Goal: Navigation & Orientation: Find specific page/section

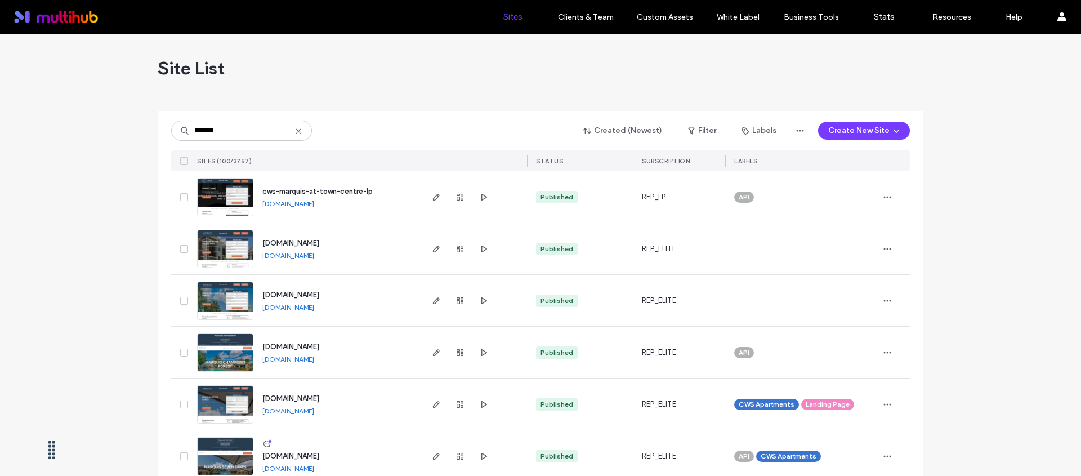
type input "*******"
click at [364, 187] on span "cws-marquis-at-town-centre-lp" at bounding box center [317, 191] width 110 height 8
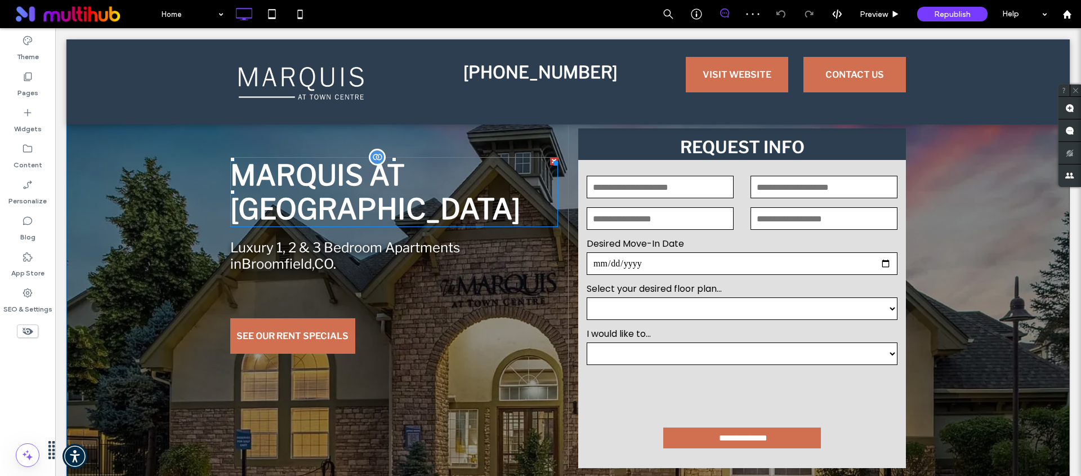
scroll to position [35, 0]
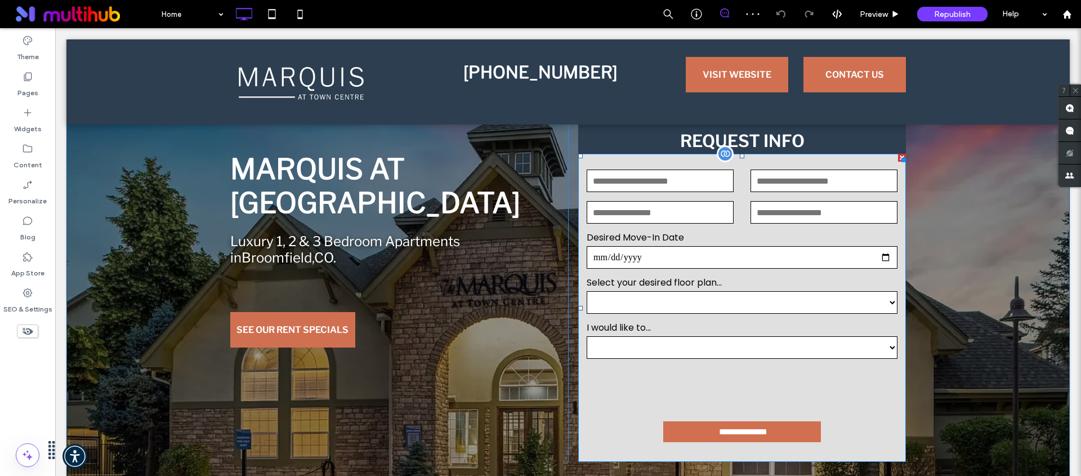
click at [754, 244] on div "Desired Move-In Date" at bounding box center [742, 250] width 328 height 39
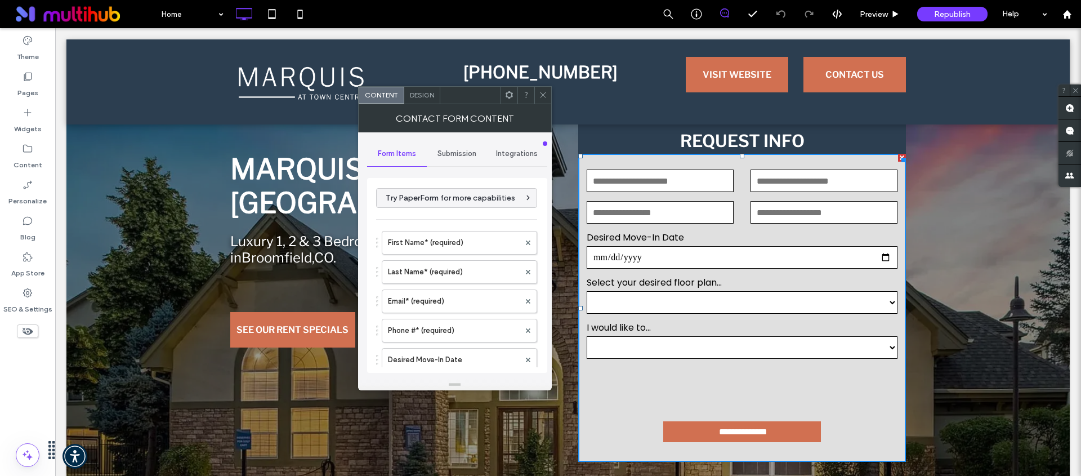
click at [505, 96] on use at bounding box center [508, 94] width 7 height 7
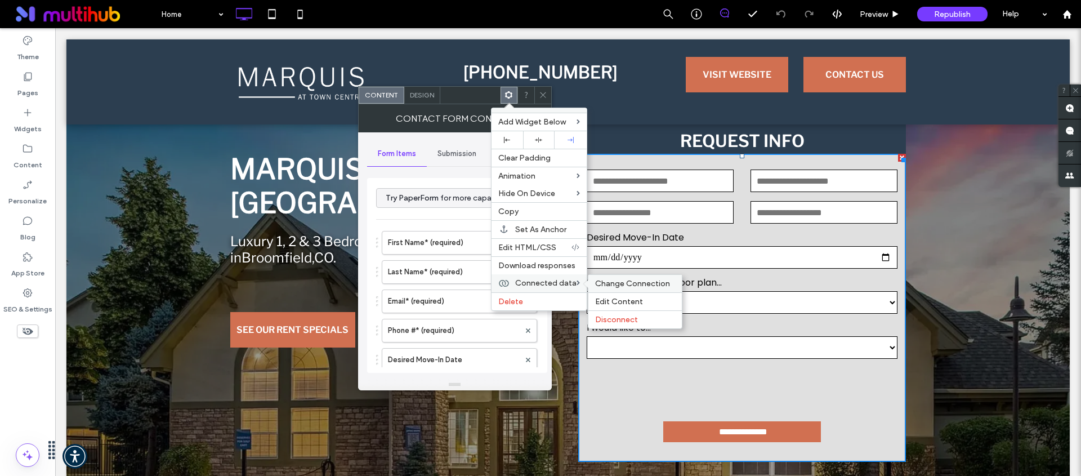
click at [641, 285] on span "Change Connection" at bounding box center [632, 284] width 75 height 10
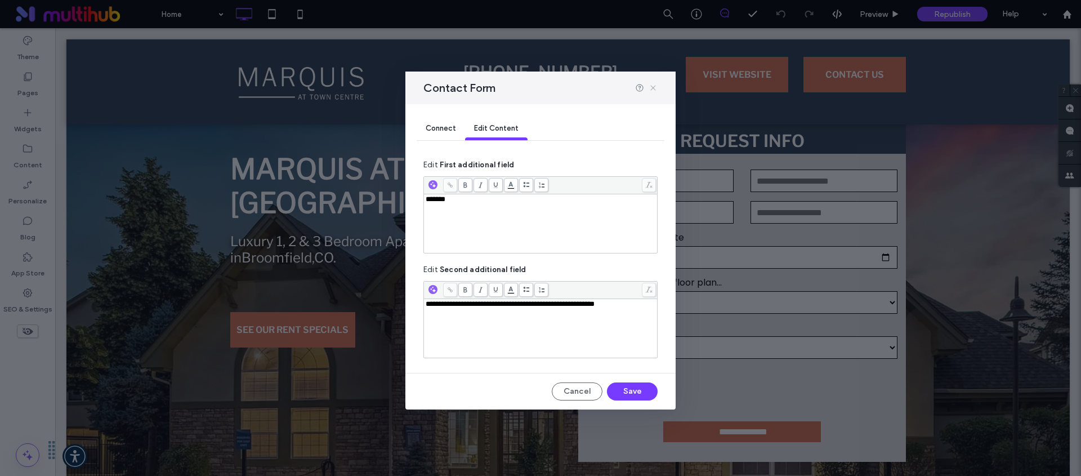
drag, startPoint x: 651, startPoint y: 87, endPoint x: 598, endPoint y: 69, distance: 56.4
click at [651, 87] on icon at bounding box center [652, 87] width 9 height 9
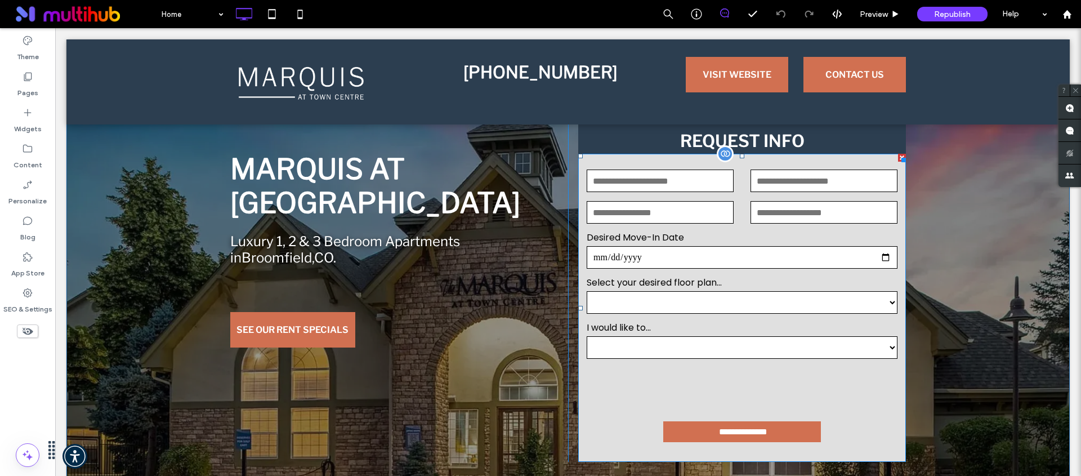
click at [709, 229] on form "**********" at bounding box center [742, 308] width 328 height 308
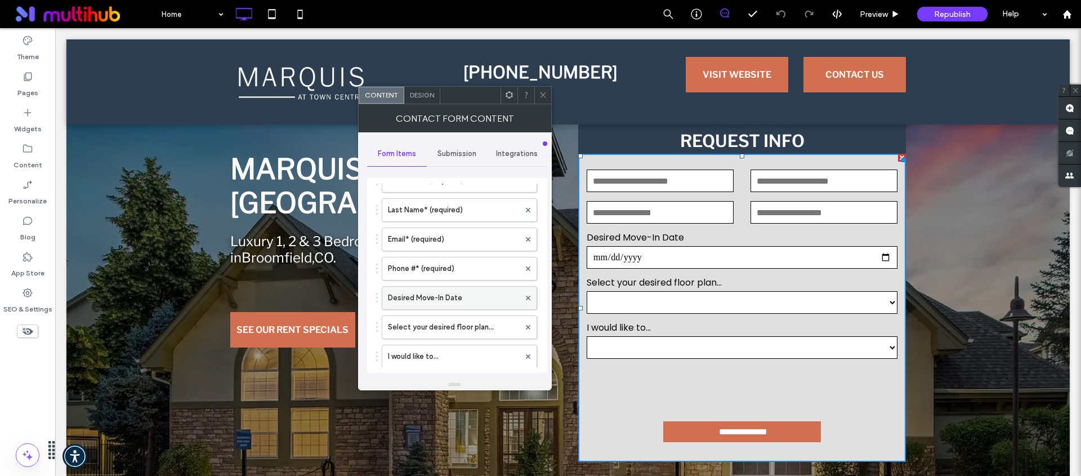
scroll to position [63, 0]
click at [457, 320] on label "Select your desired floor plan..." at bounding box center [454, 326] width 132 height 23
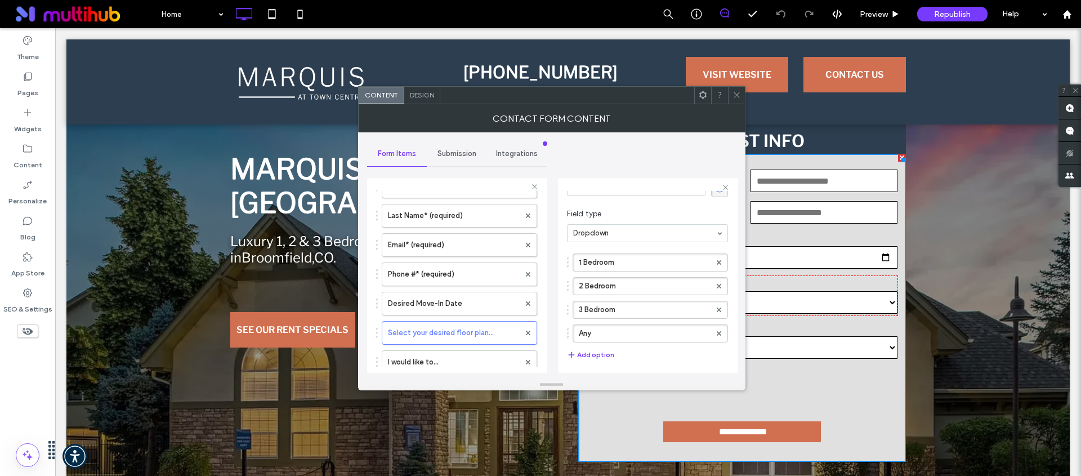
scroll to position [52, 0]
click at [736, 100] on span at bounding box center [736, 95] width 8 height 17
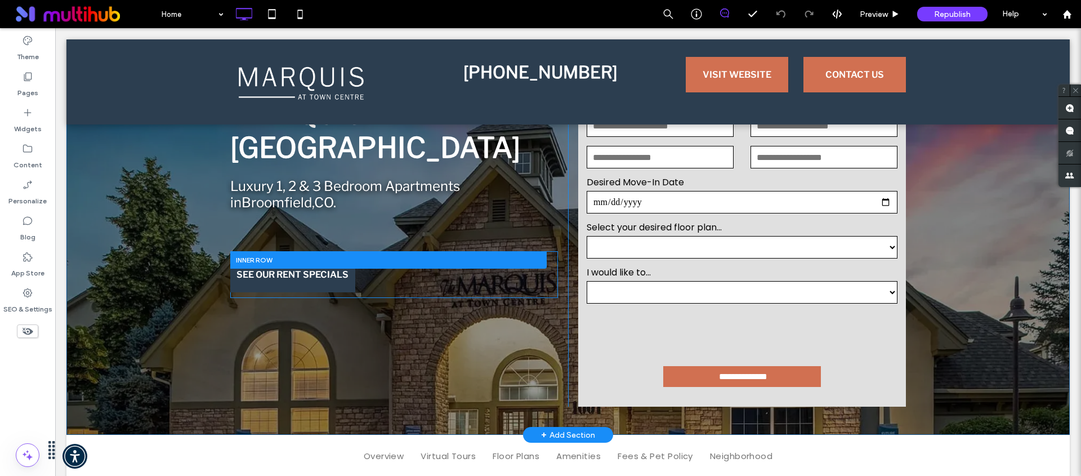
scroll to position [92, 0]
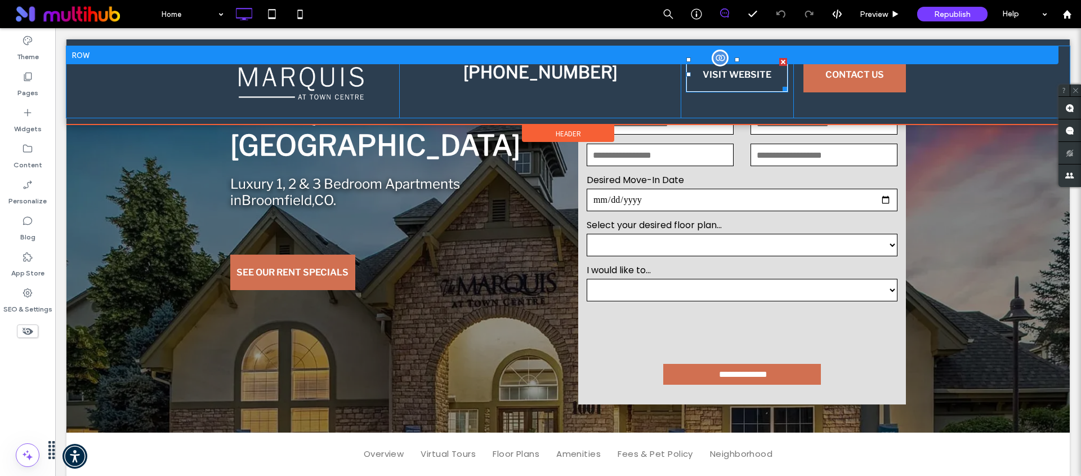
click at [744, 81] on span "VISIT WEBSITE" at bounding box center [737, 74] width 69 height 29
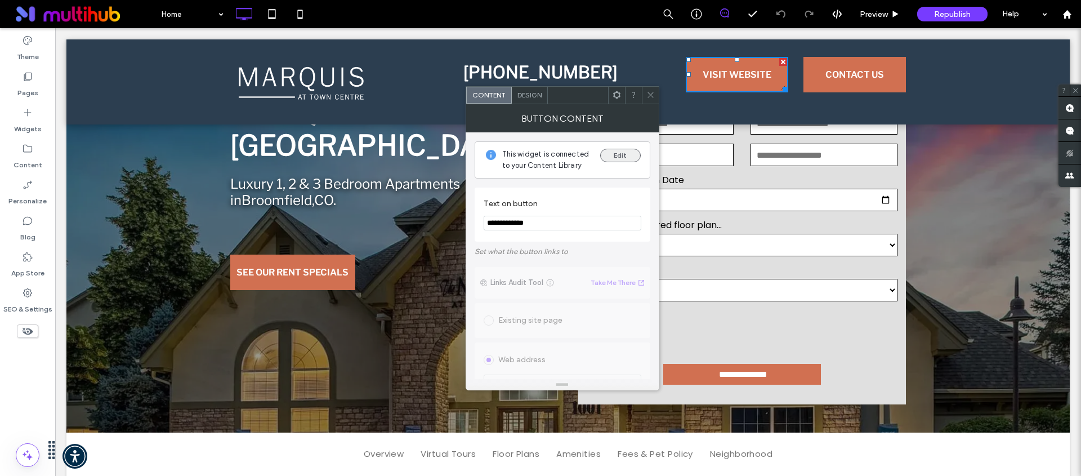
click at [614, 146] on div "This widget is connected to your Content Library Edit" at bounding box center [563, 159] width 176 height 37
click at [611, 153] on button "Edit" at bounding box center [620, 156] width 41 height 14
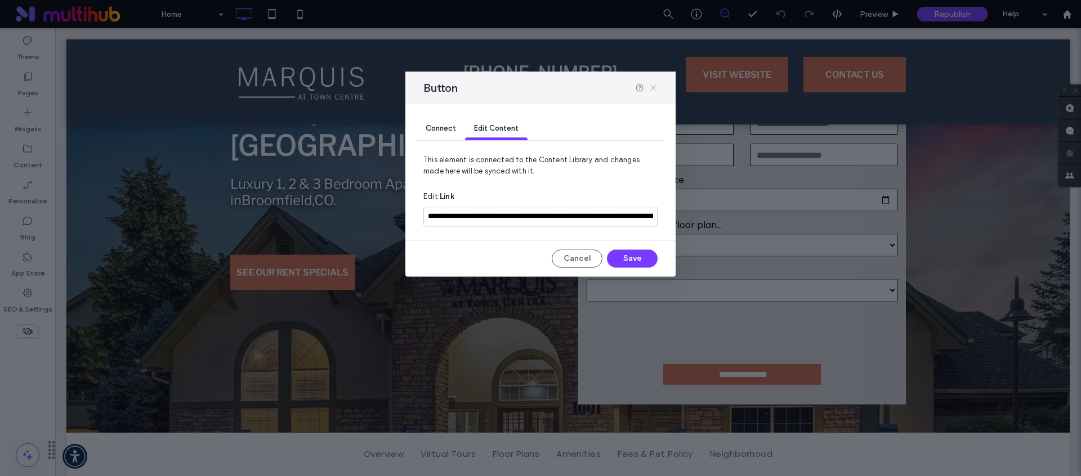
click at [649, 86] on icon at bounding box center [652, 87] width 9 height 9
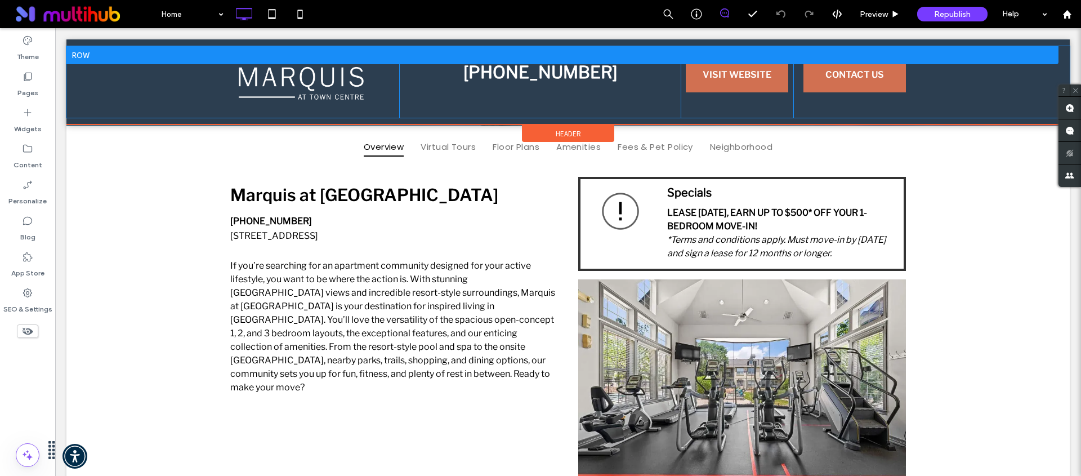
scroll to position [408, 0]
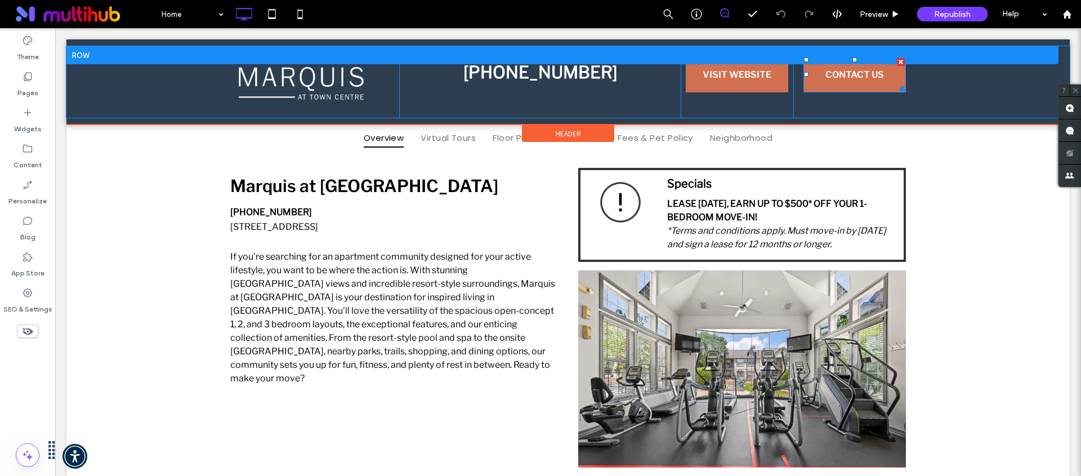
click at [867, 84] on span "CONTACT US" at bounding box center [854, 74] width 59 height 29
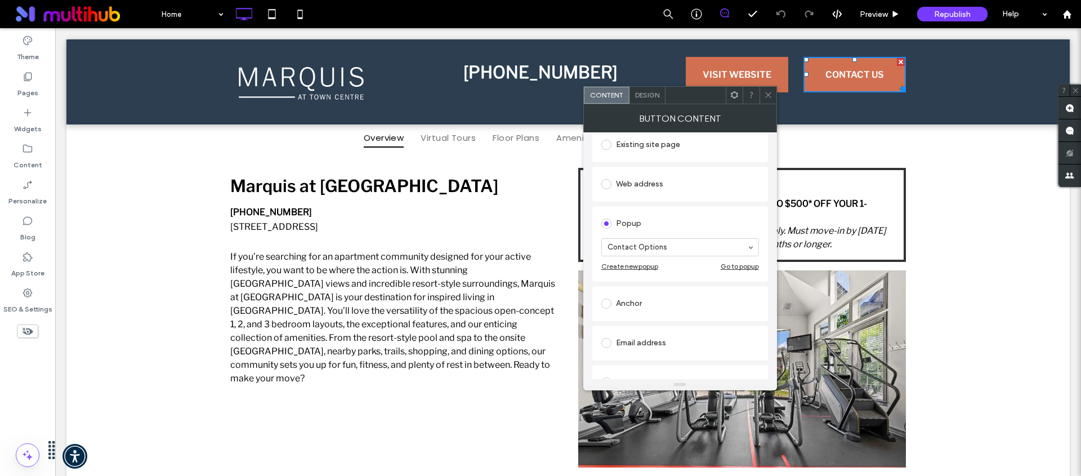
scroll to position [126, 0]
click at [730, 263] on div "Go to popup" at bounding box center [740, 264] width 38 height 8
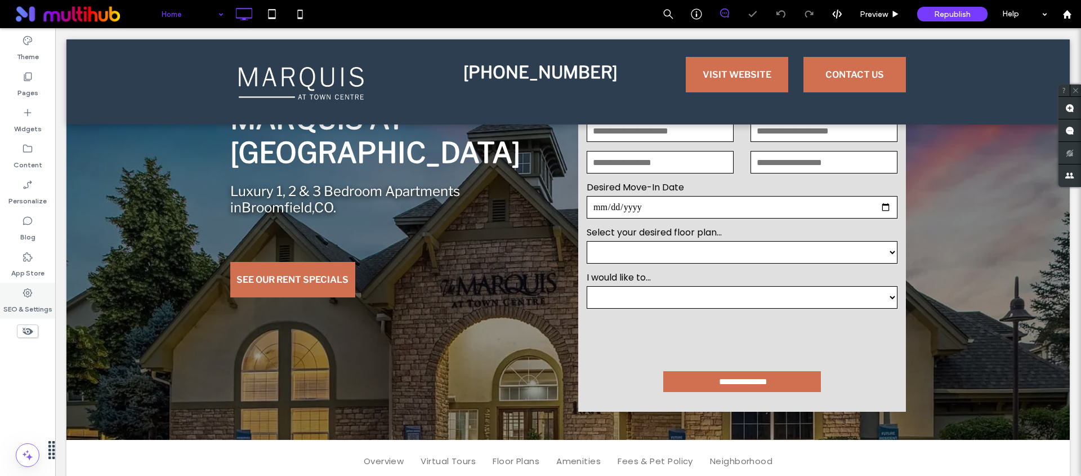
click at [26, 296] on use at bounding box center [27, 292] width 9 height 9
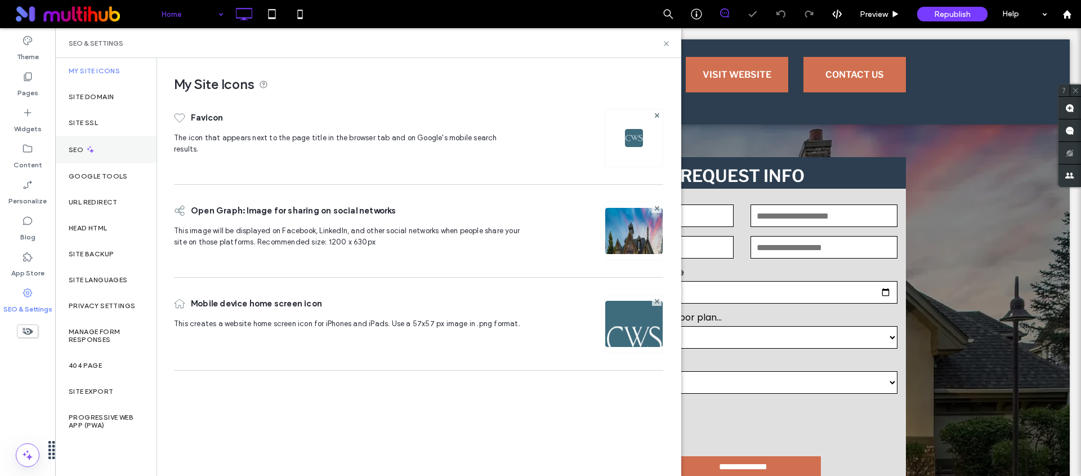
click at [97, 149] on div "SEO" at bounding box center [105, 150] width 101 height 28
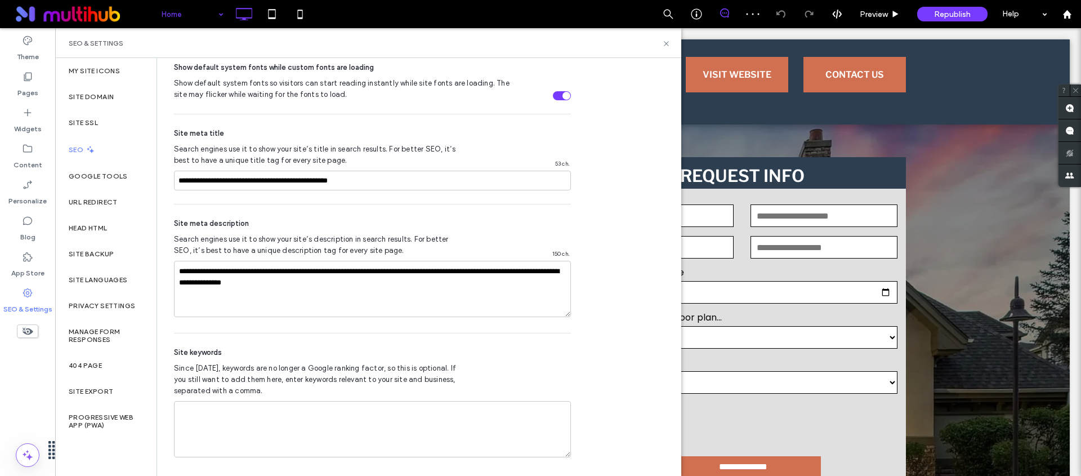
scroll to position [638, 0]
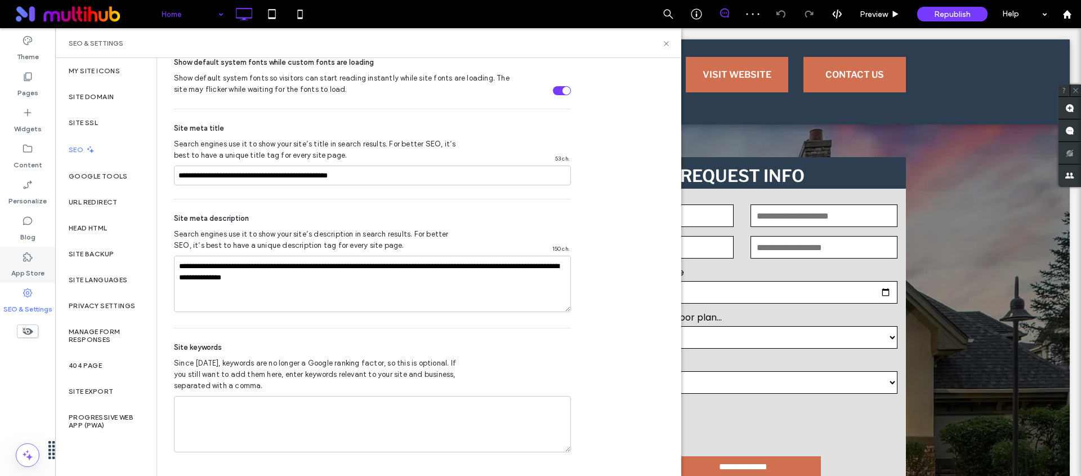
click at [24, 266] on label "App Store" at bounding box center [27, 270] width 33 height 16
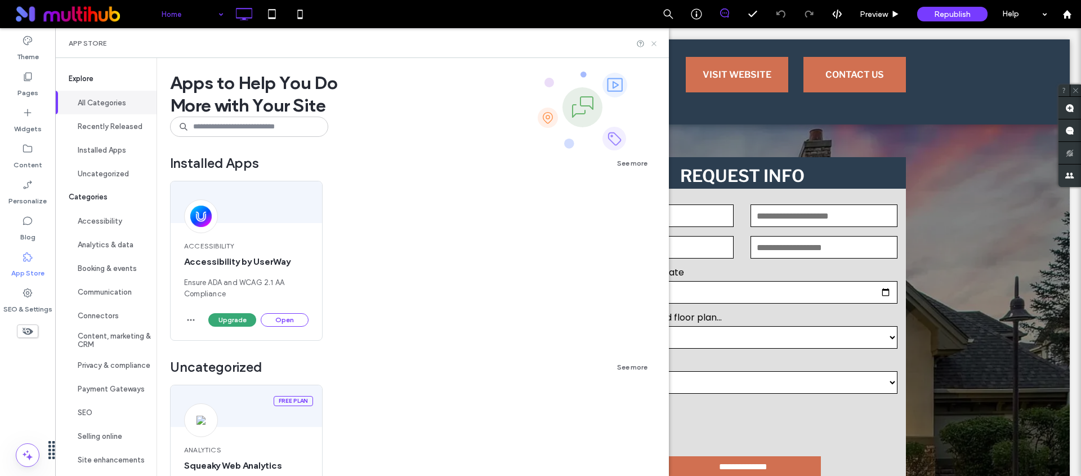
drag, startPoint x: 660, startPoint y: 42, endPoint x: 605, endPoint y: 14, distance: 61.9
click at [658, 42] on icon at bounding box center [654, 43] width 8 height 8
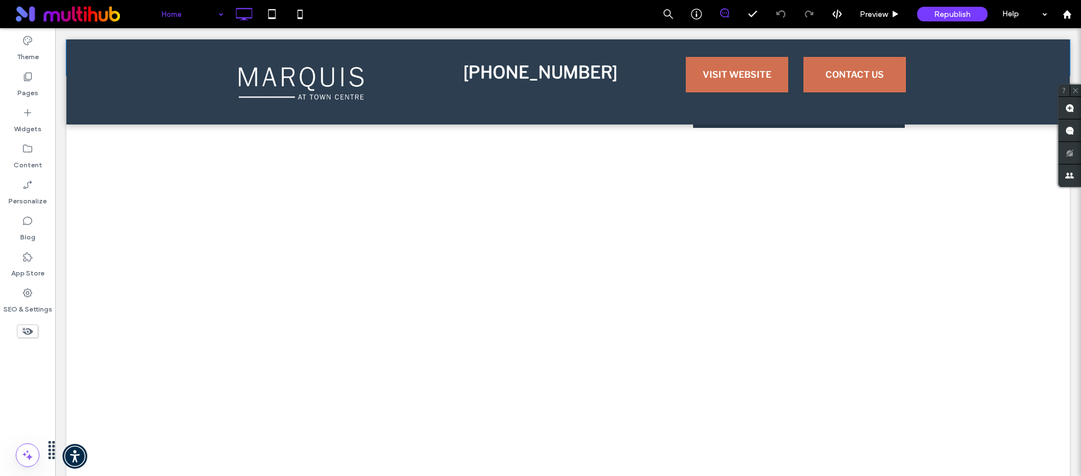
scroll to position [816, 0]
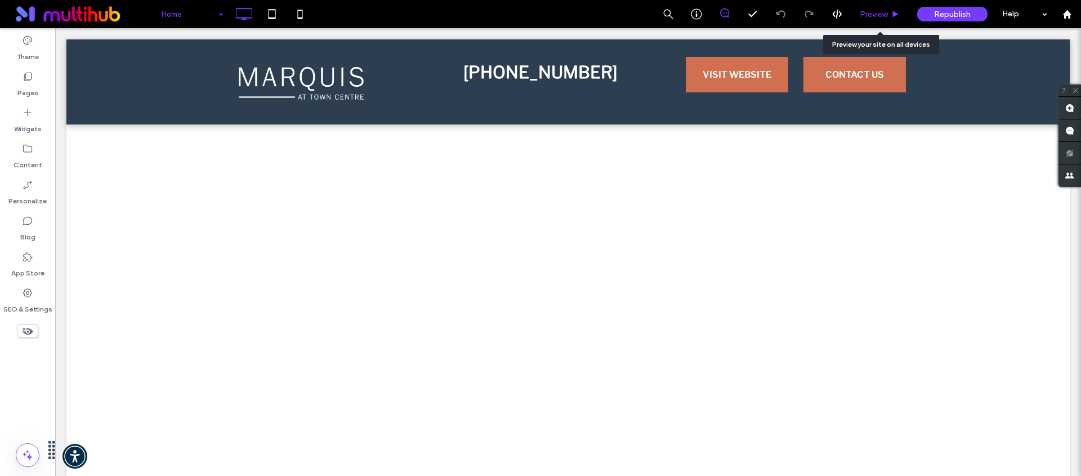
click at [882, 10] on span "Preview" at bounding box center [874, 15] width 28 height 10
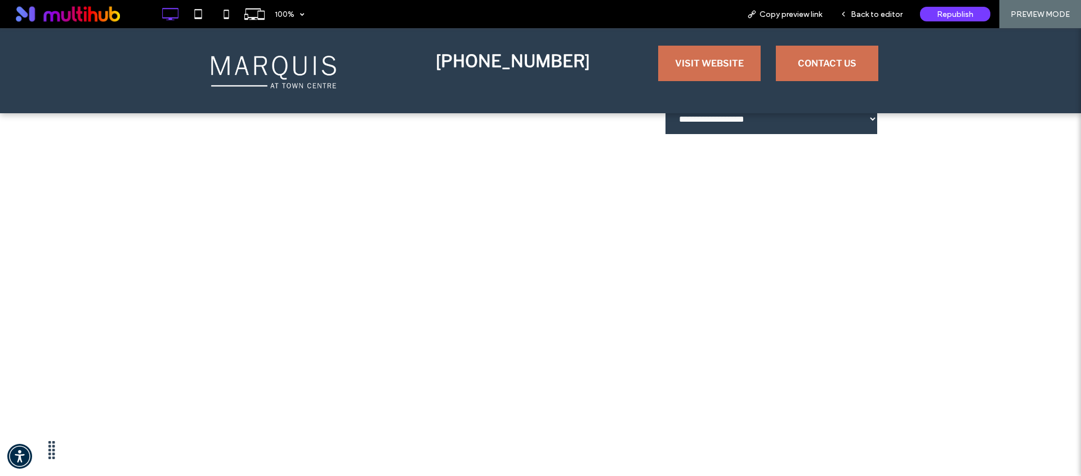
scroll to position [758, 0]
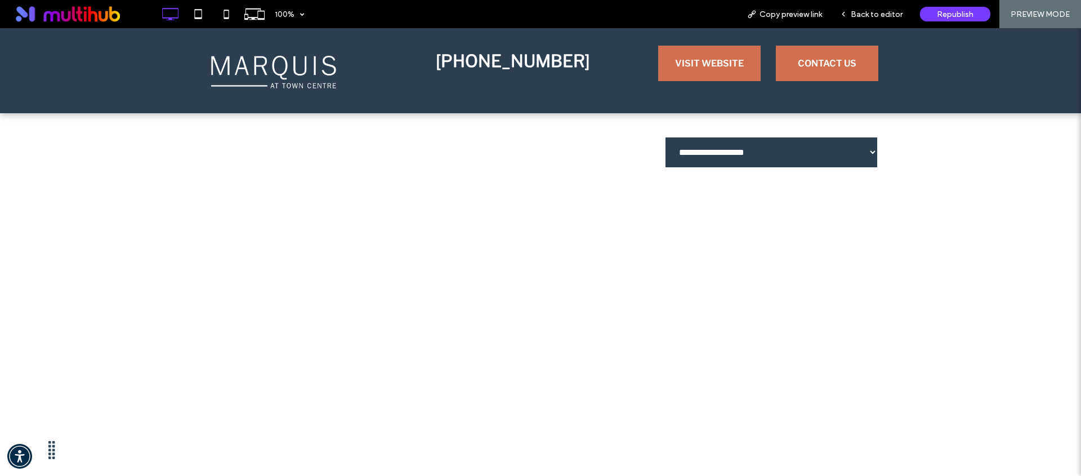
click at [842, 161] on select "**********" at bounding box center [771, 152] width 214 height 32
select select "****"
click at [664, 136] on select "**********" at bounding box center [771, 152] width 214 height 32
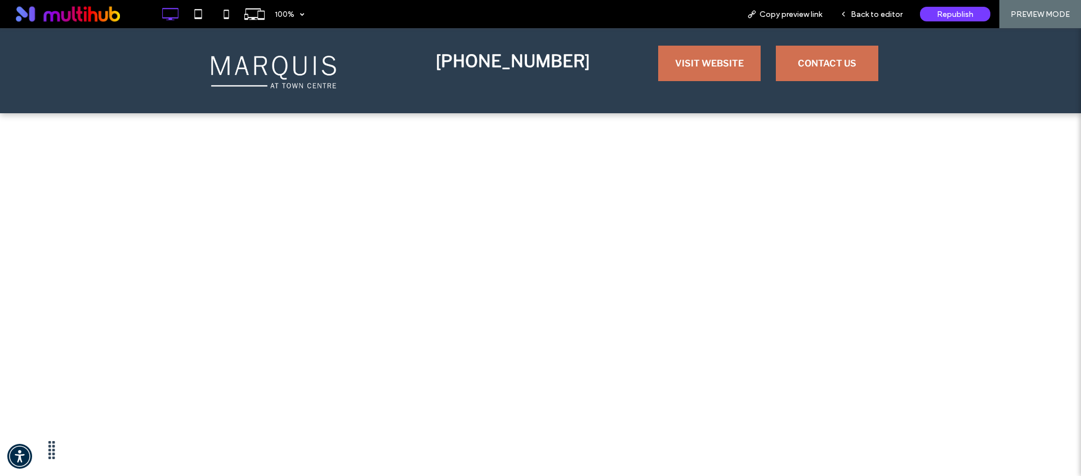
scroll to position [803, 0]
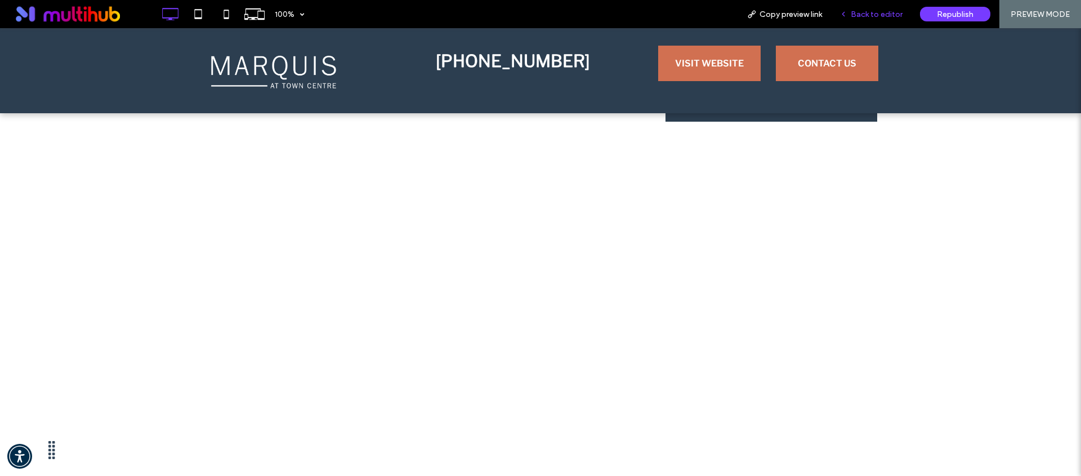
click at [861, 20] on div "Back to editor" at bounding box center [871, 14] width 80 height 28
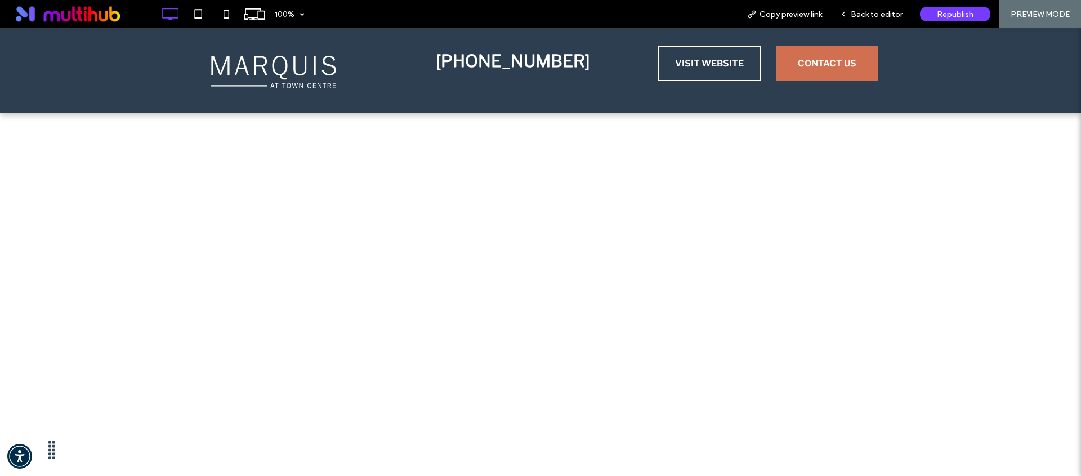
scroll to position [818, 0]
click at [860, 12] on span "Back to editor" at bounding box center [877, 15] width 52 height 10
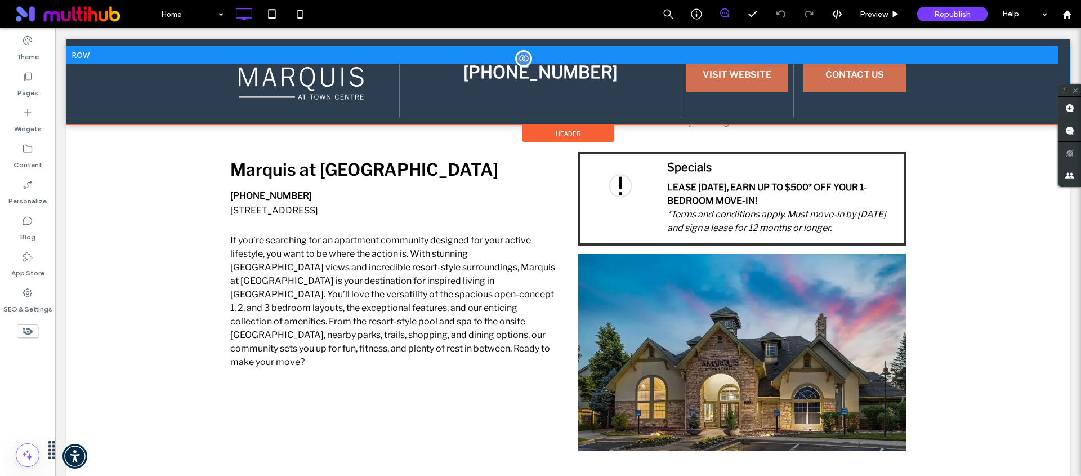
scroll to position [240, 0]
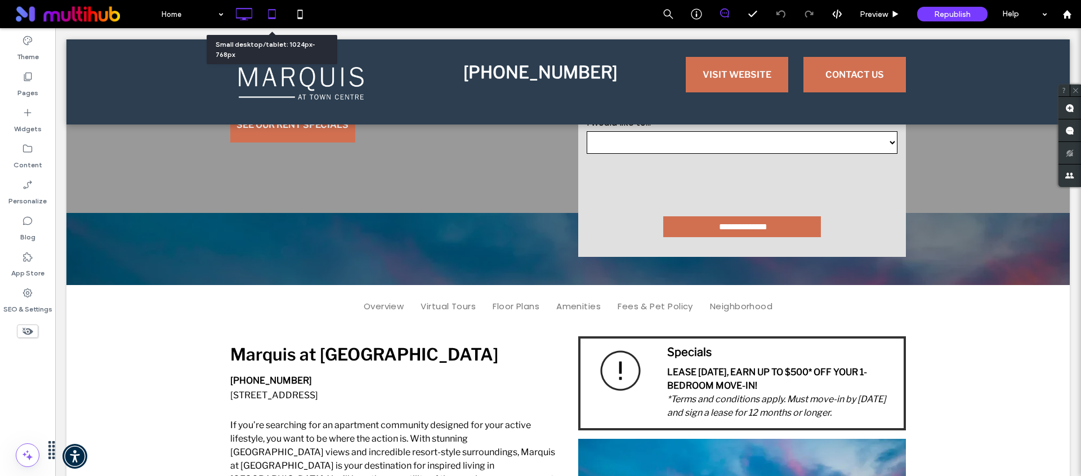
click at [276, 11] on icon at bounding box center [272, 14] width 23 height 23
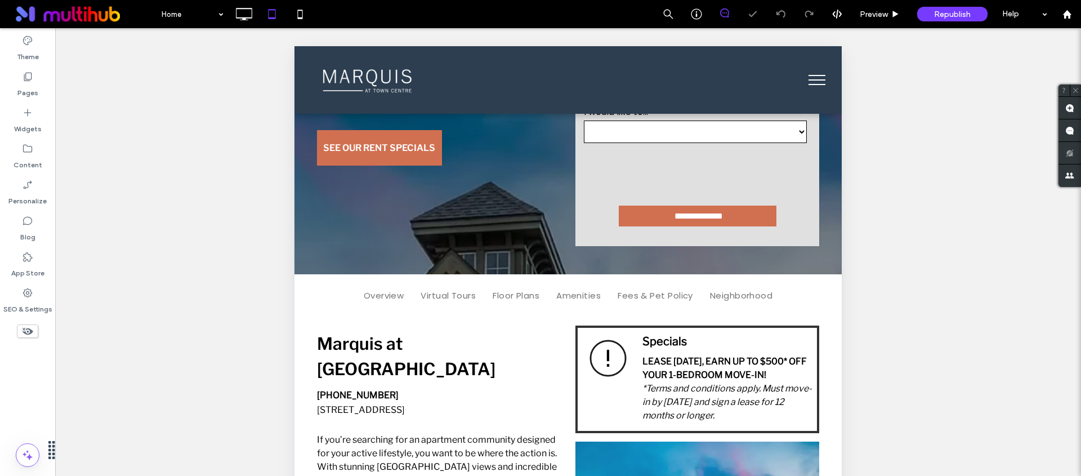
click at [808, 80] on span "menu" at bounding box center [816, 79] width 17 height 1
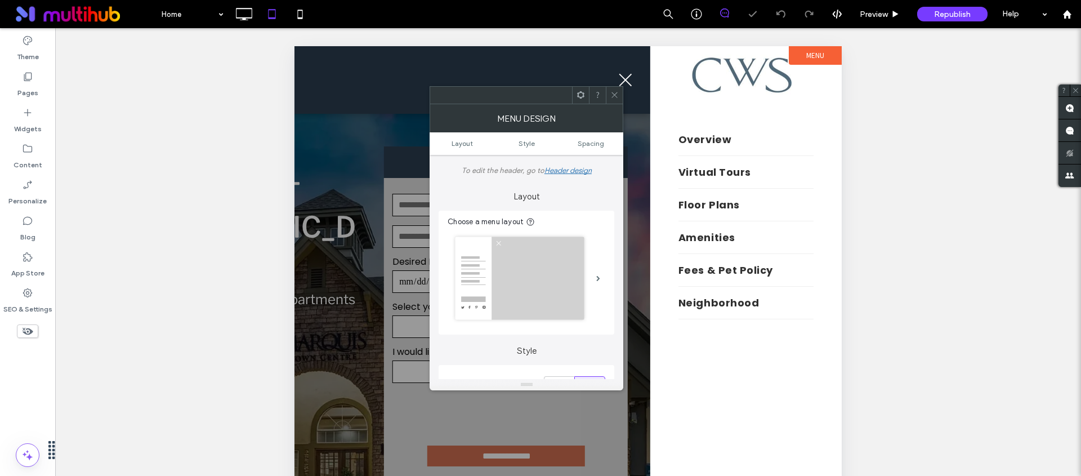
click at [624, 75] on button "menu" at bounding box center [625, 79] width 29 height 29
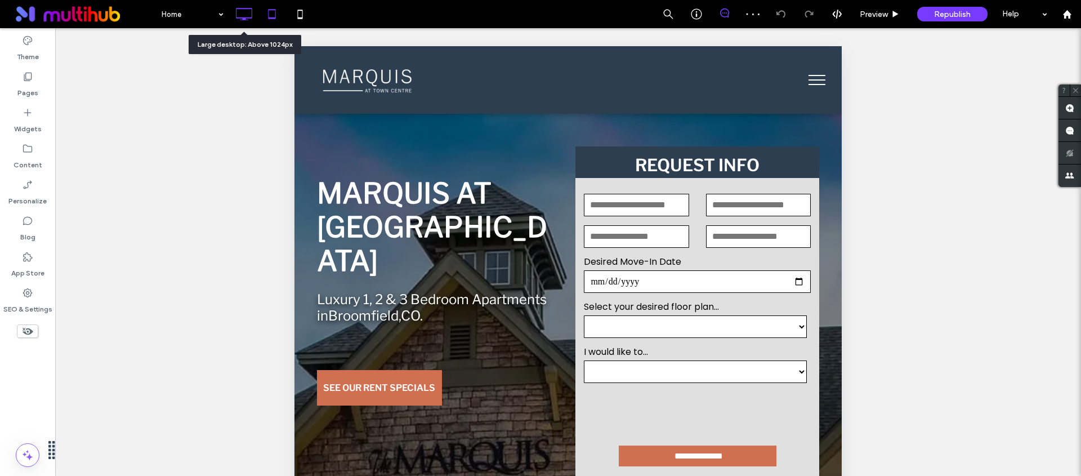
click at [240, 18] on use at bounding box center [244, 14] width 16 height 12
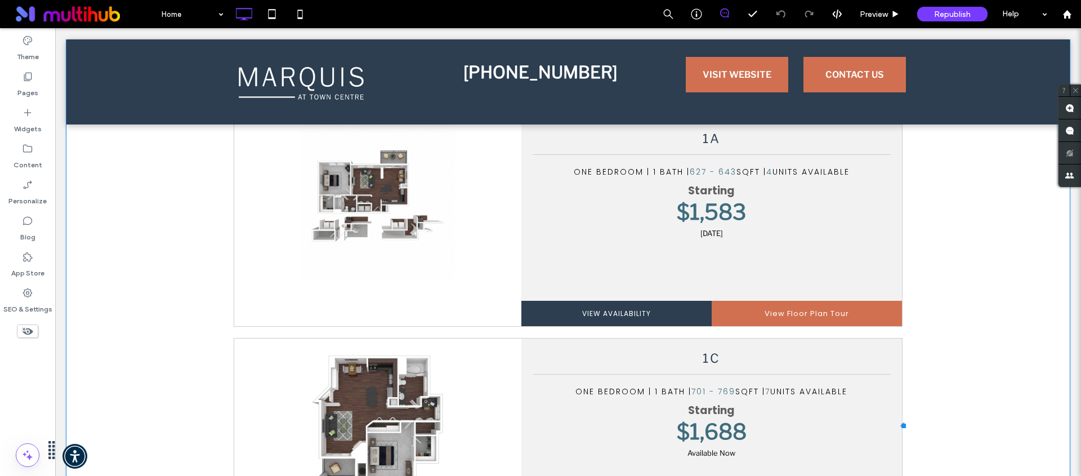
scroll to position [1457, 0]
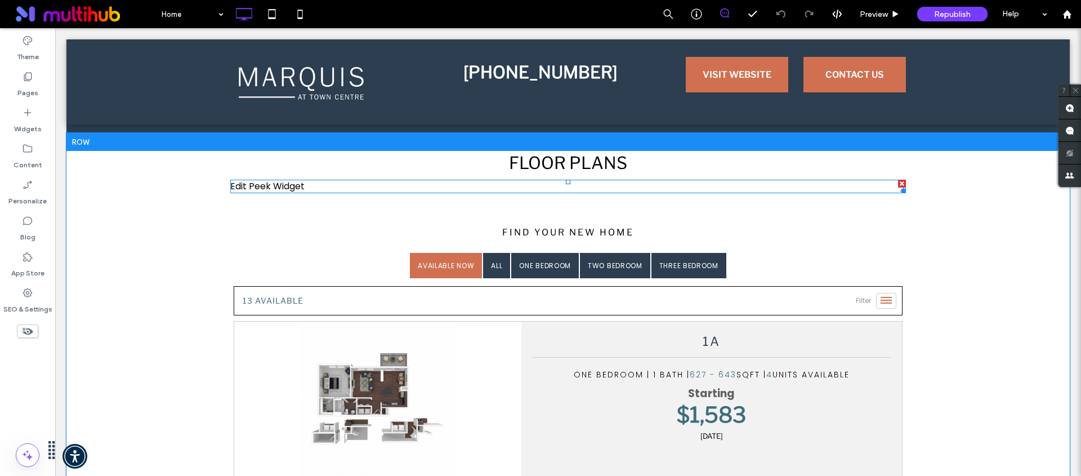
click at [278, 185] on span at bounding box center [567, 187] width 675 height 14
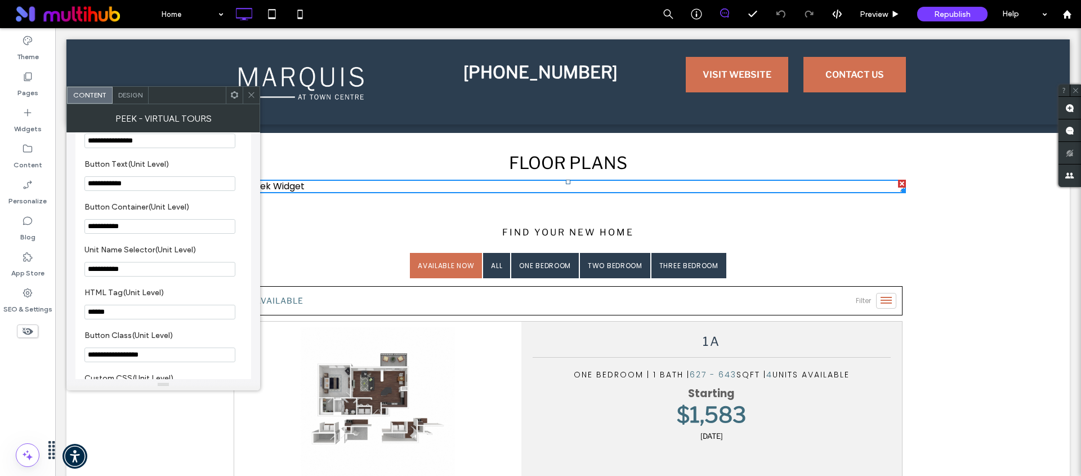
scroll to position [518, 0]
click at [245, 92] on div at bounding box center [251, 95] width 17 height 17
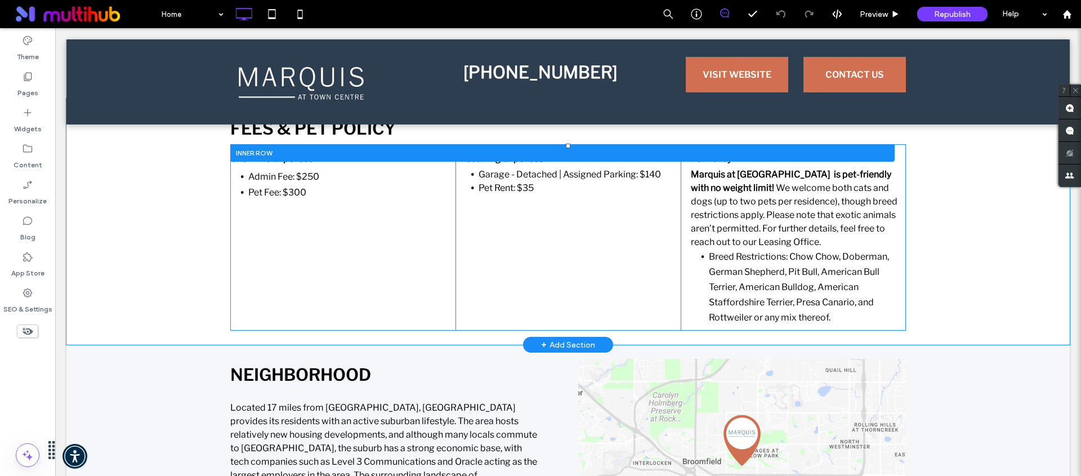
scroll to position [5034, 0]
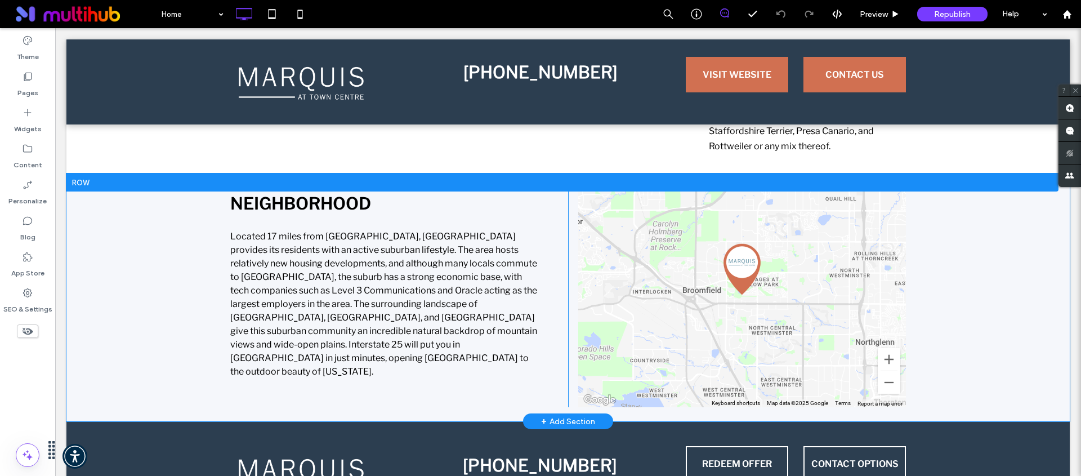
click at [723, 308] on span at bounding box center [742, 297] width 328 height 220
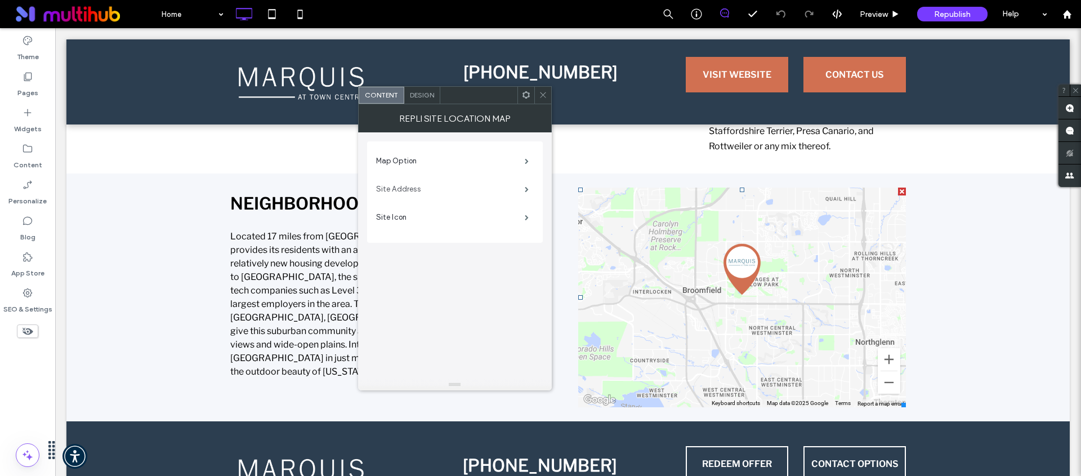
click at [431, 194] on label "Site Address" at bounding box center [450, 189] width 149 height 23
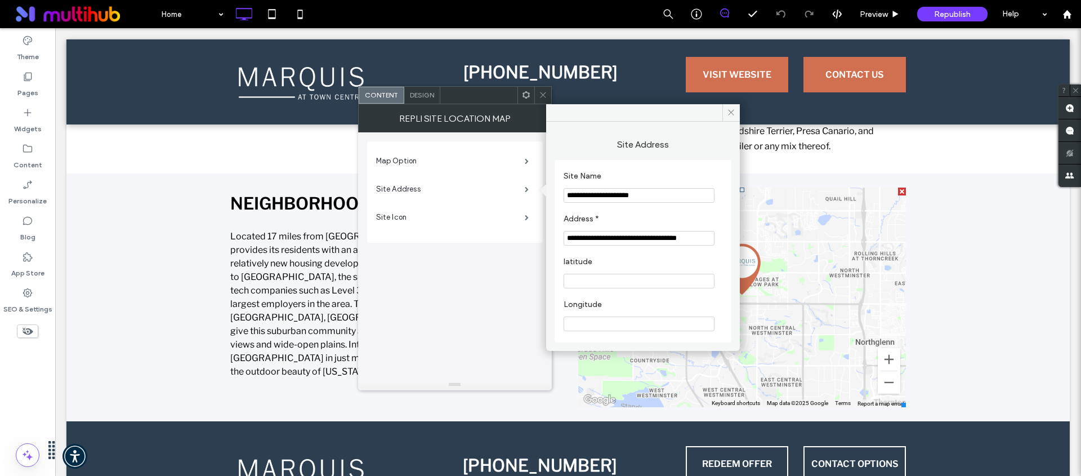
click at [543, 96] on icon at bounding box center [543, 95] width 8 height 8
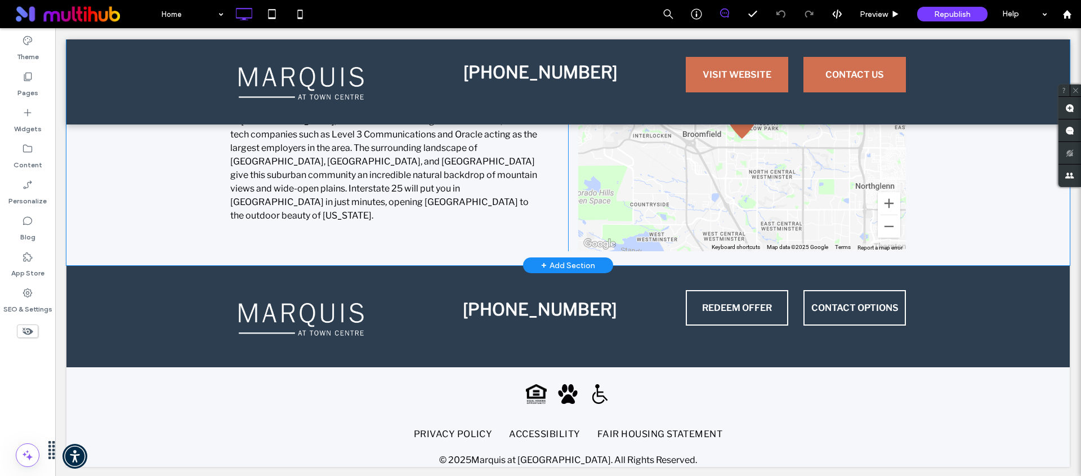
scroll to position [5193, 0]
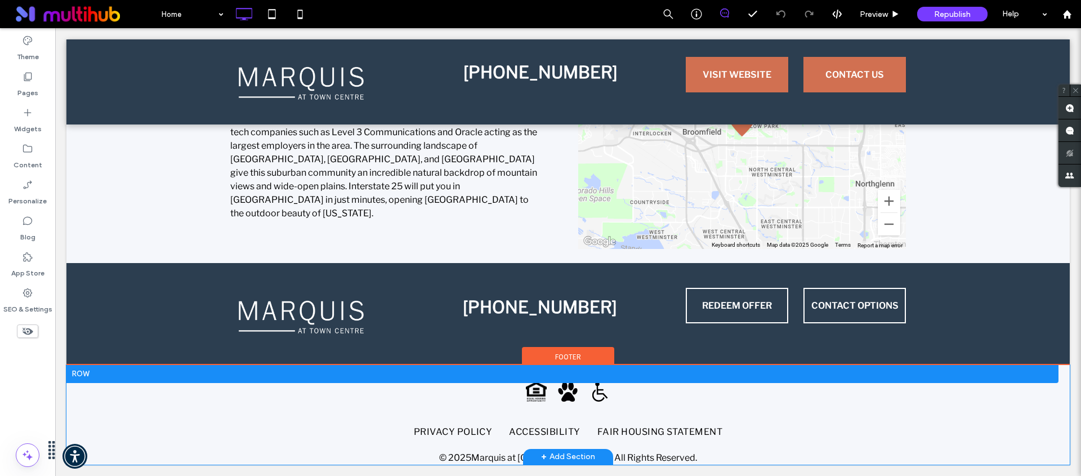
click at [744, 426] on nav "PRIVACY POLICY ACCESSIBILITY FAIR HOUSING STATEMENT" at bounding box center [567, 431] width 675 height 27
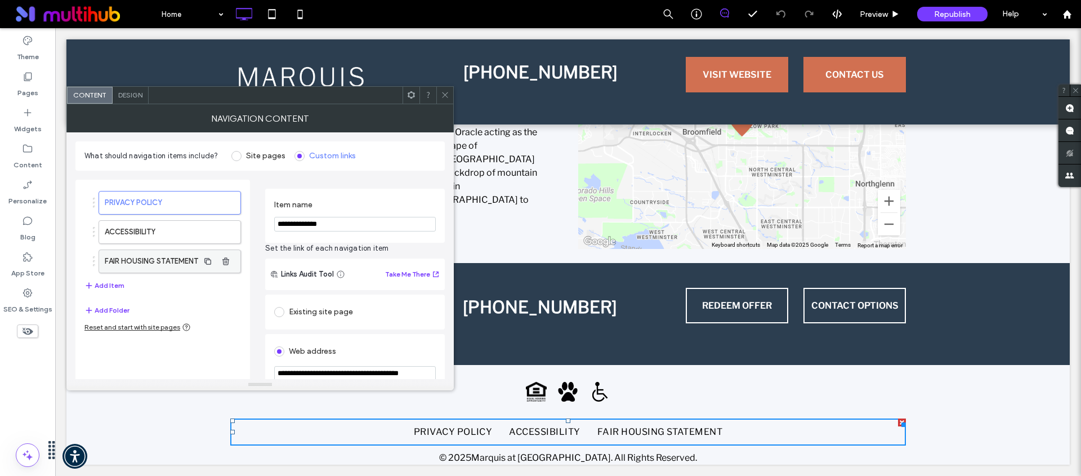
click at [177, 260] on label "FAIR HOUSING STATEMENT" at bounding box center [152, 261] width 94 height 23
click at [161, 234] on label "ACCESSIBILITY" at bounding box center [152, 232] width 94 height 23
click at [158, 212] on label "PRIVACY POLICY" at bounding box center [152, 202] width 94 height 23
click at [441, 91] on icon at bounding box center [445, 95] width 8 height 8
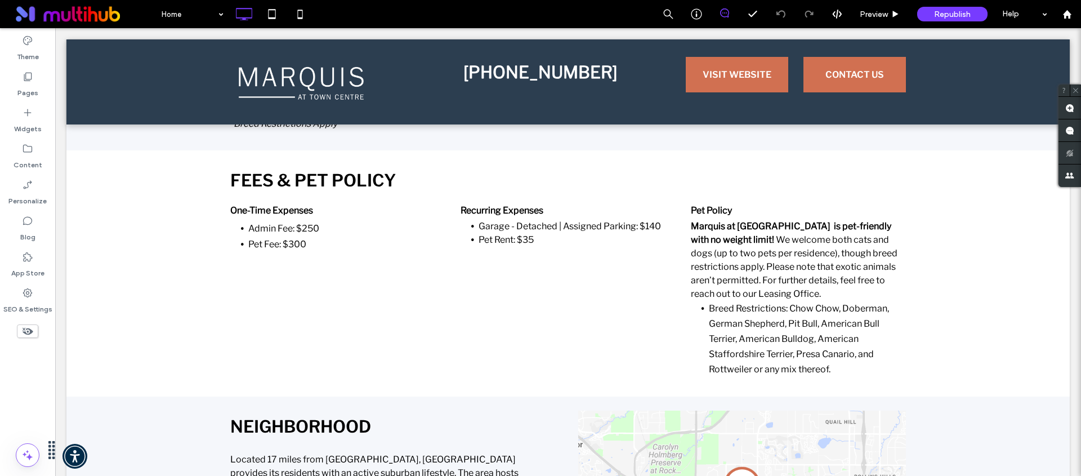
scroll to position [4812, 0]
drag, startPoint x: 1073, startPoint y: 17, endPoint x: 869, endPoint y: 0, distance: 205.6
click at [1074, 17] on div at bounding box center [1066, 15] width 27 height 10
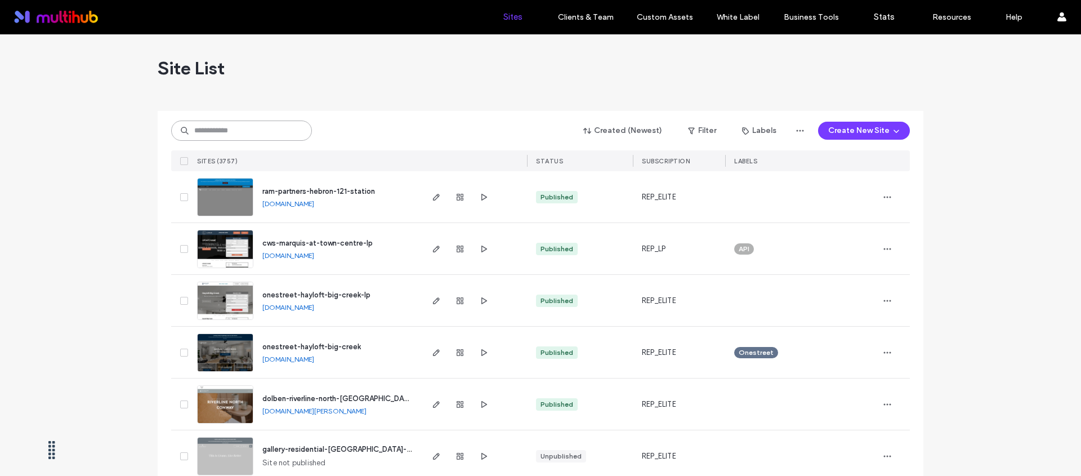
click at [245, 133] on input at bounding box center [241, 130] width 141 height 20
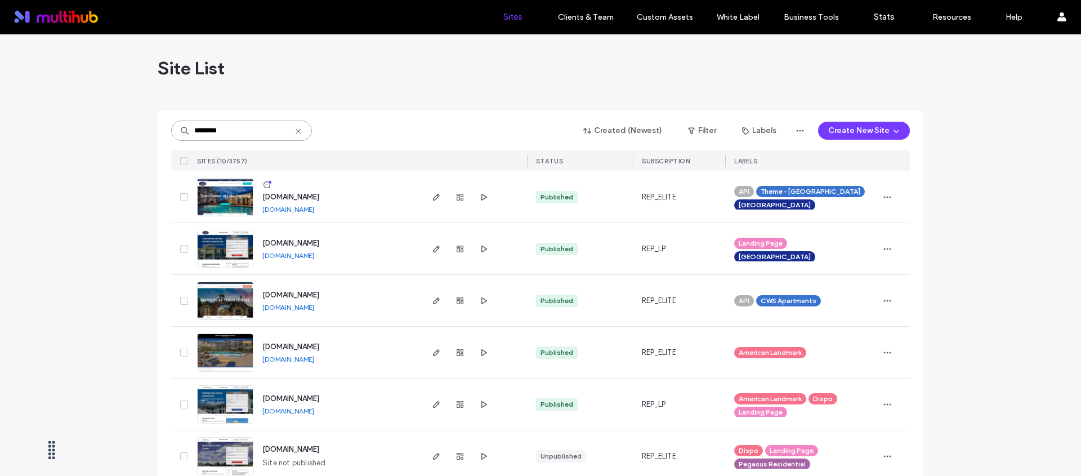
type input "********"
click at [319, 295] on span "www.mqtowncentre.net" at bounding box center [290, 294] width 57 height 8
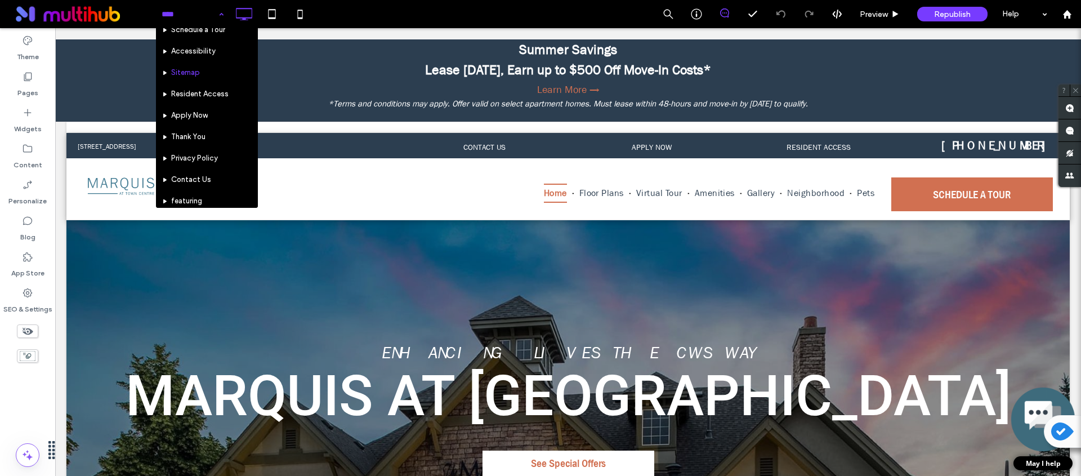
scroll to position [162, 0]
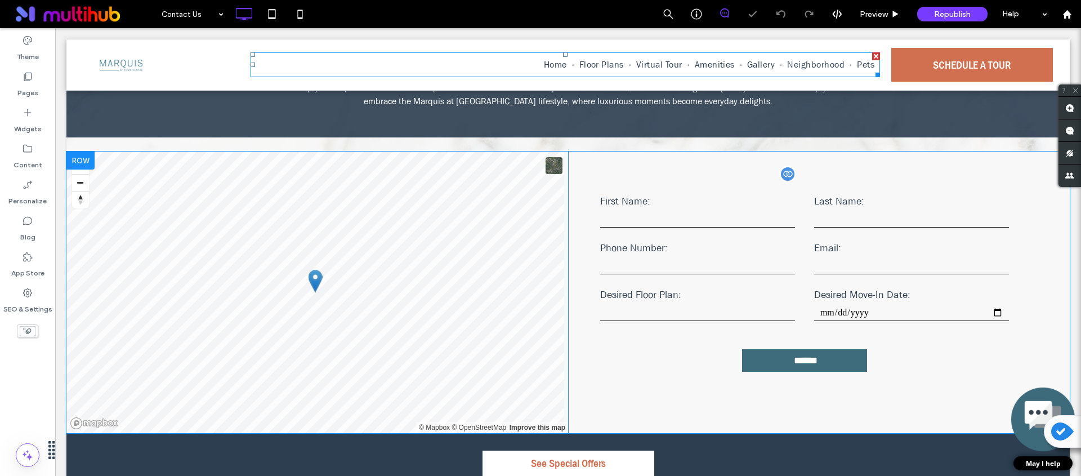
scroll to position [205, 0]
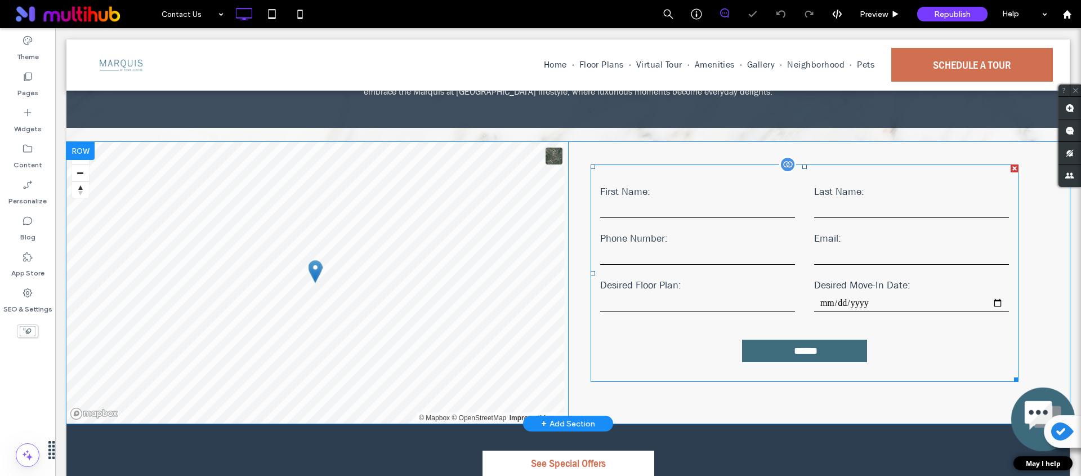
click at [666, 266] on div "Phone Number:" at bounding box center [697, 248] width 214 height 35
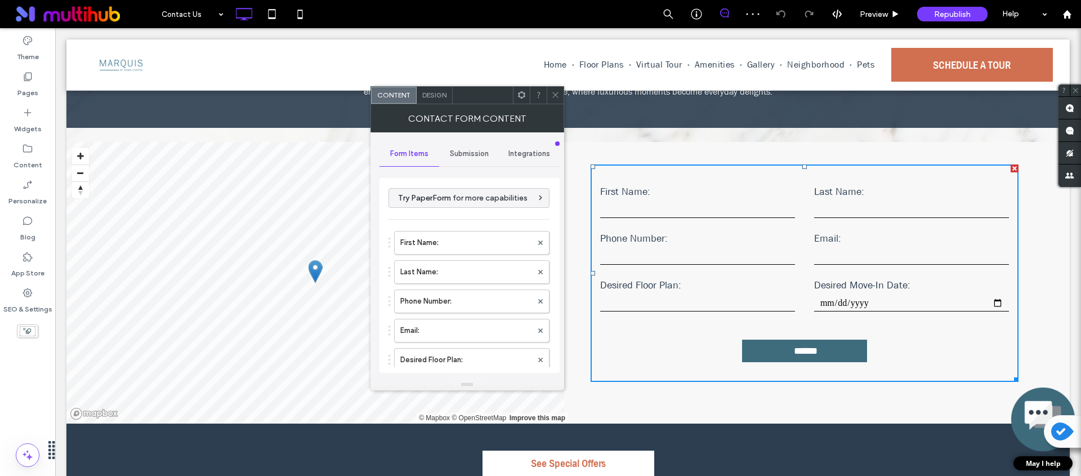
click at [520, 98] on icon at bounding box center [521, 95] width 8 height 8
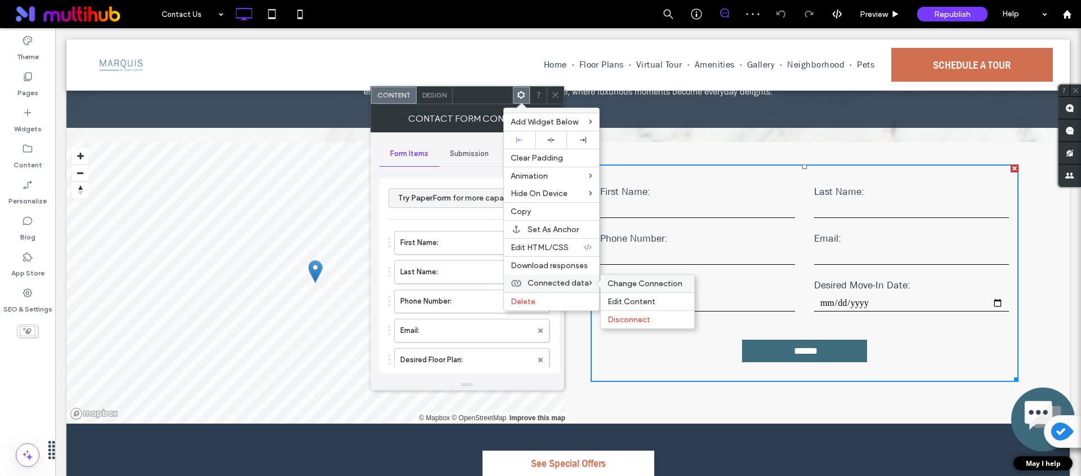
click at [628, 285] on span "Change Connection" at bounding box center [644, 284] width 75 height 10
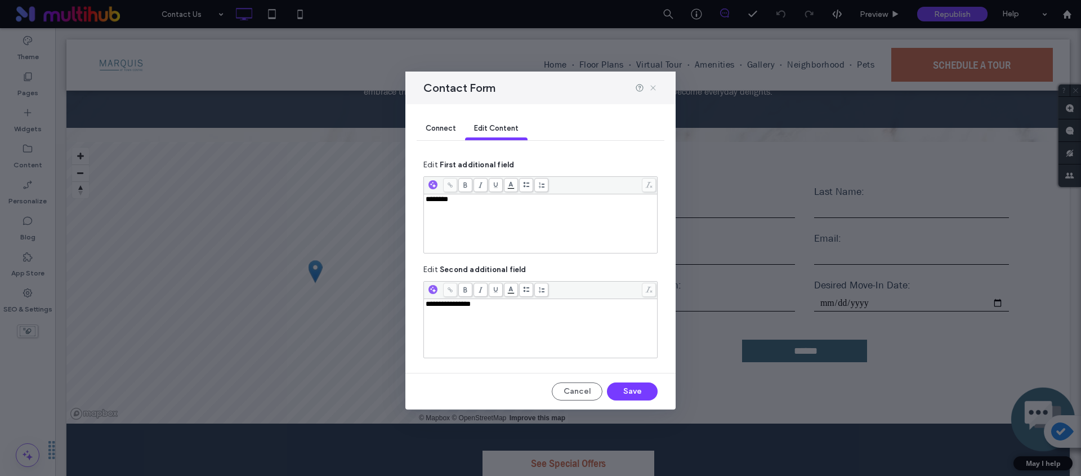
drag, startPoint x: 653, startPoint y: 86, endPoint x: 596, endPoint y: 58, distance: 63.4
click at [653, 86] on icon at bounding box center [652, 87] width 9 height 9
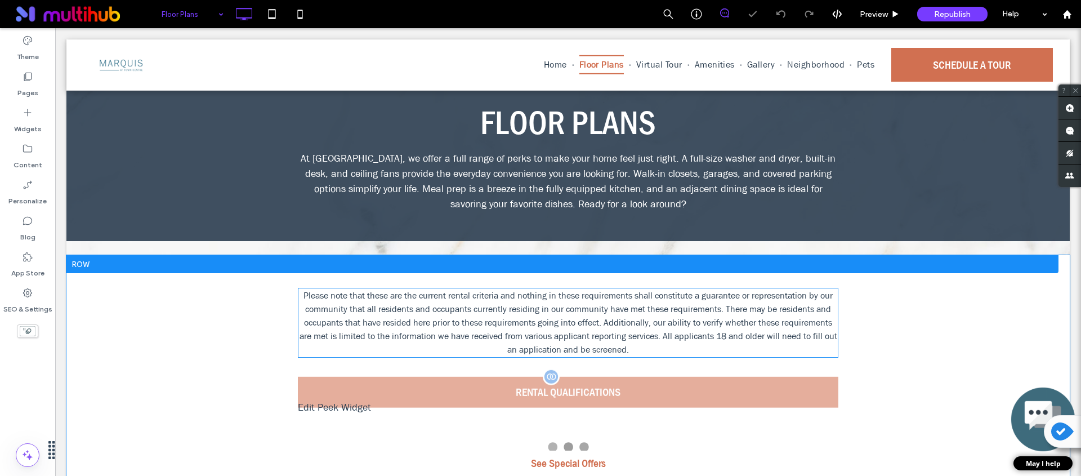
scroll to position [222, 0]
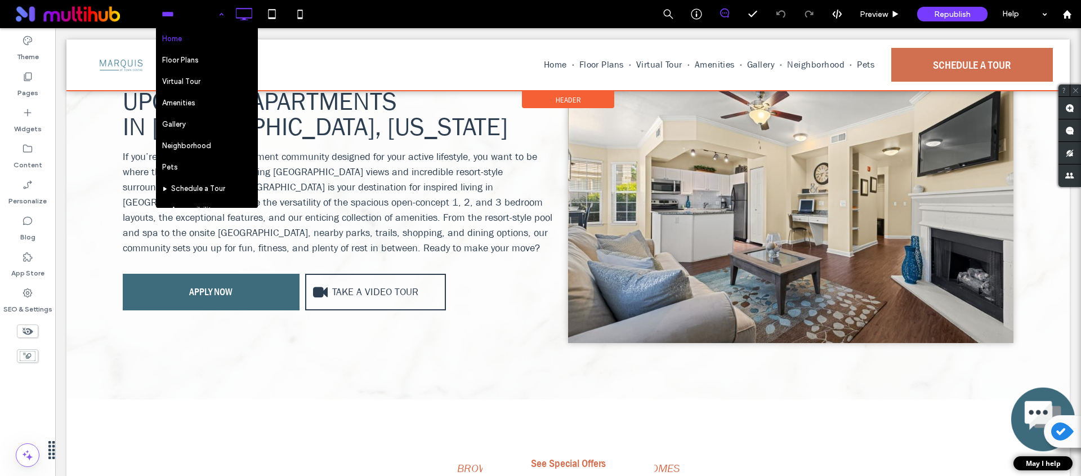
scroll to position [1082, 0]
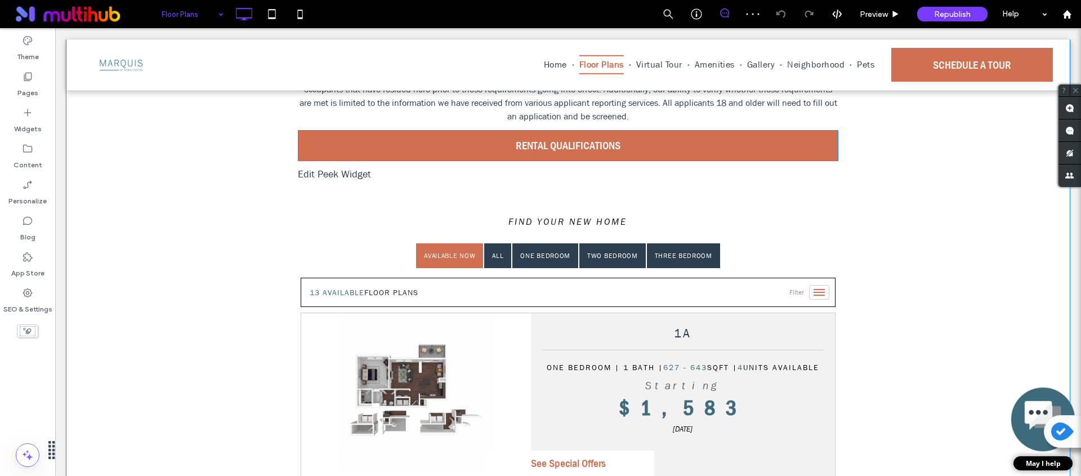
scroll to position [288, 0]
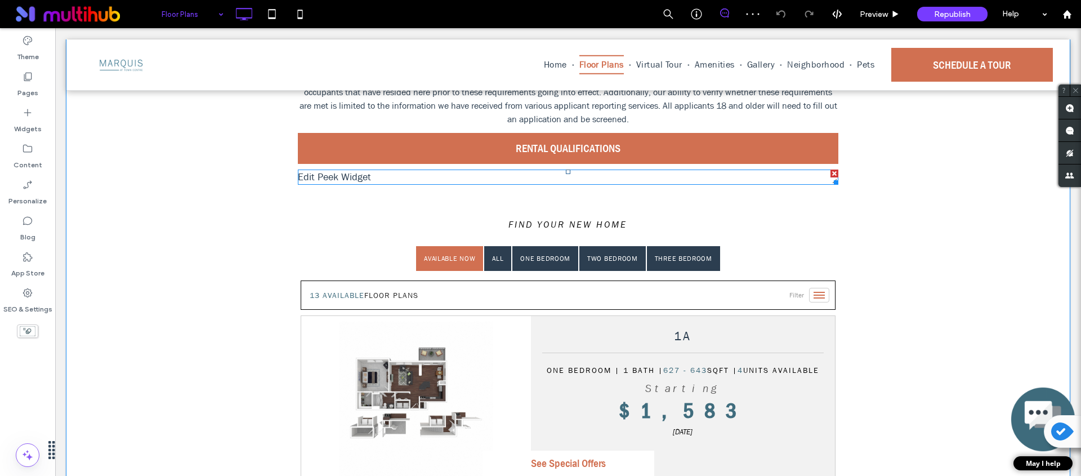
click at [361, 180] on span at bounding box center [568, 176] width 540 height 15
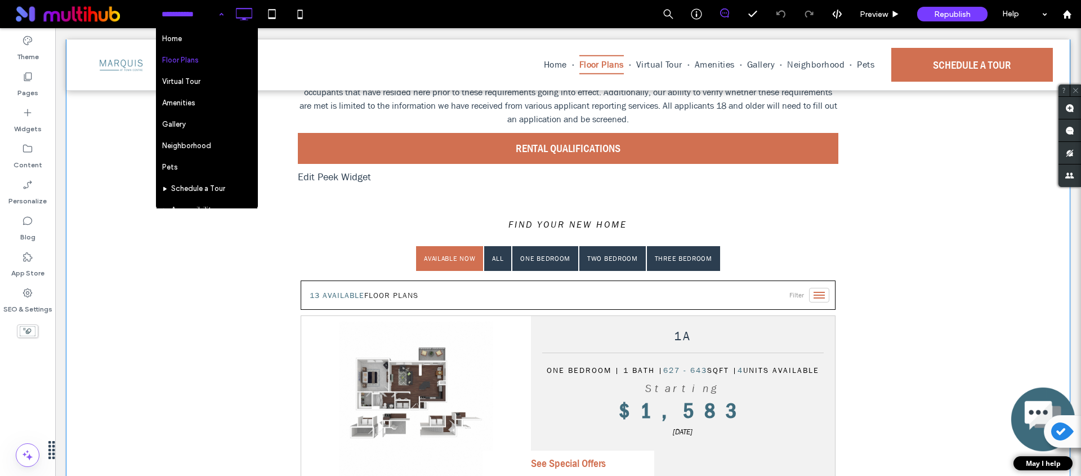
click at [388, 184] on span at bounding box center [568, 176] width 540 height 15
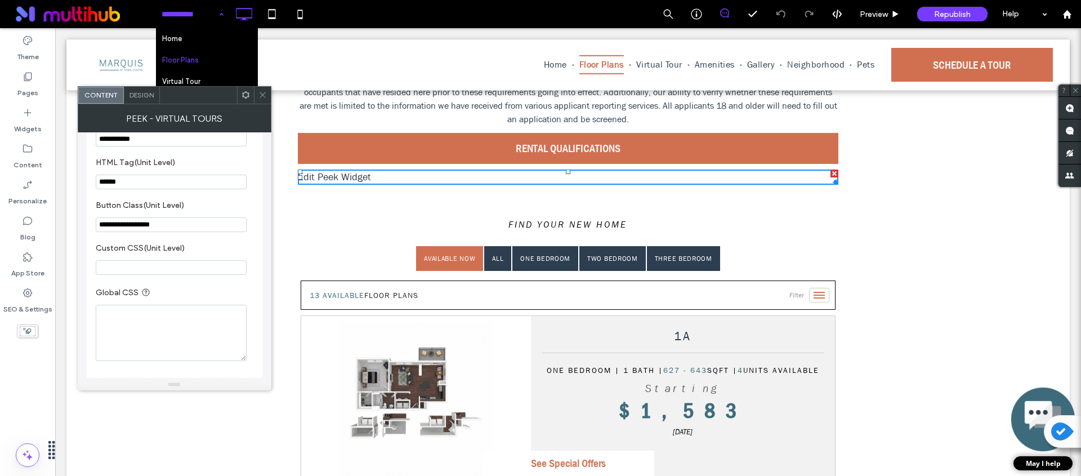
scroll to position [660, 0]
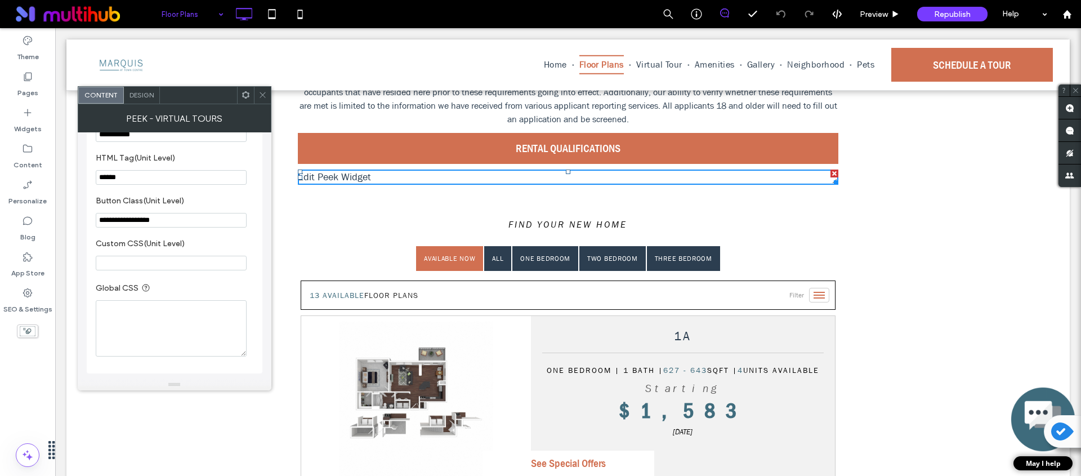
click at [267, 97] on div at bounding box center [262, 95] width 17 height 17
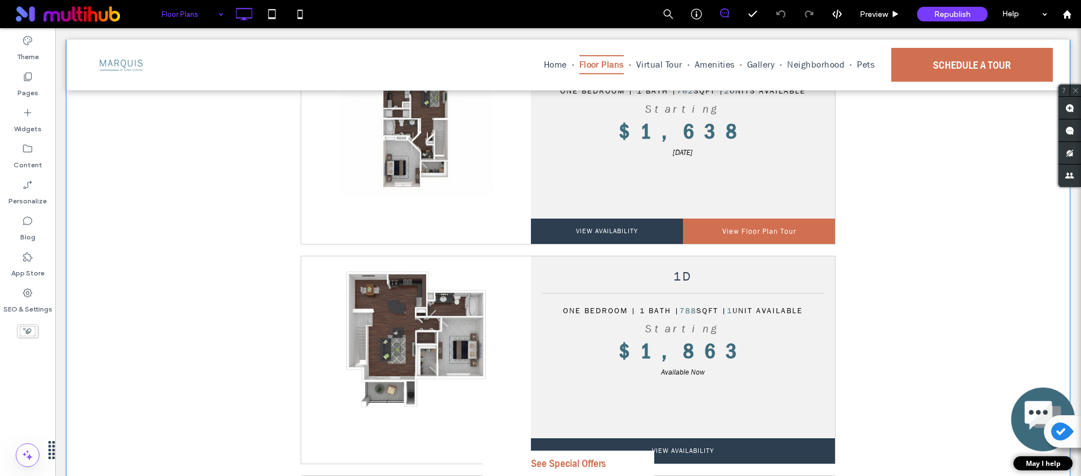
scroll to position [1059, 0]
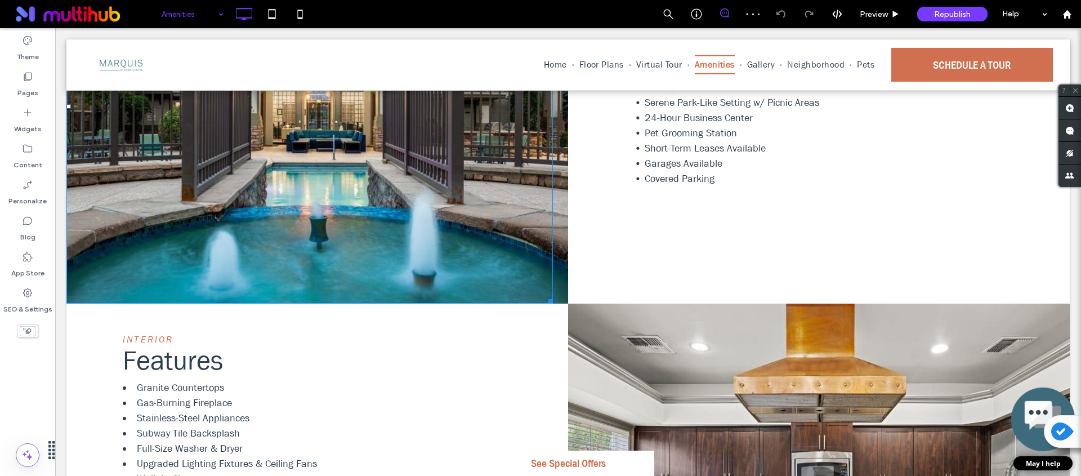
scroll to position [596, 0]
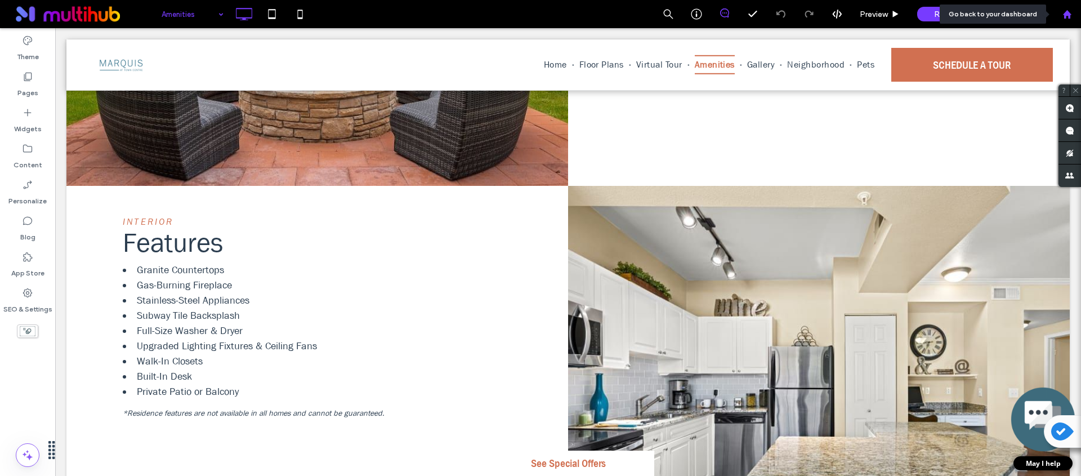
click at [1066, 15] on use at bounding box center [1066, 14] width 8 height 8
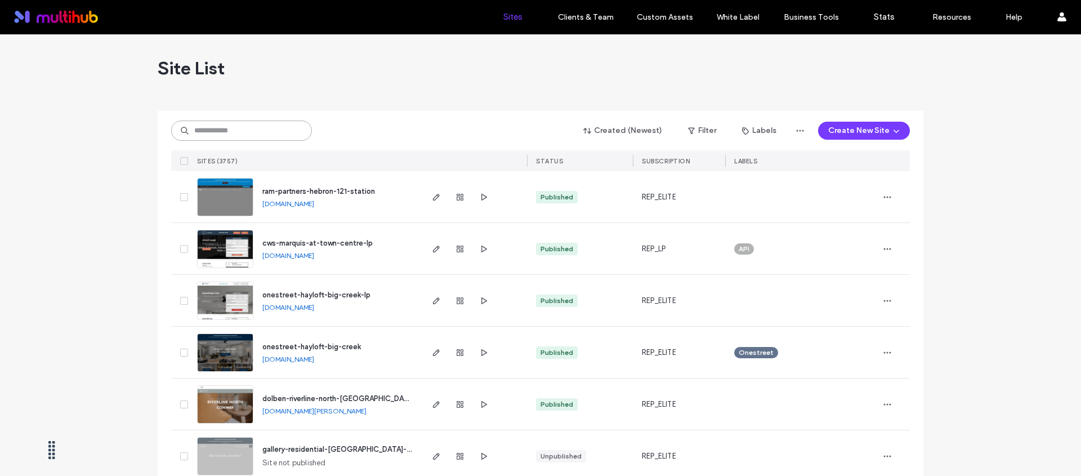
click at [266, 139] on input at bounding box center [241, 130] width 141 height 20
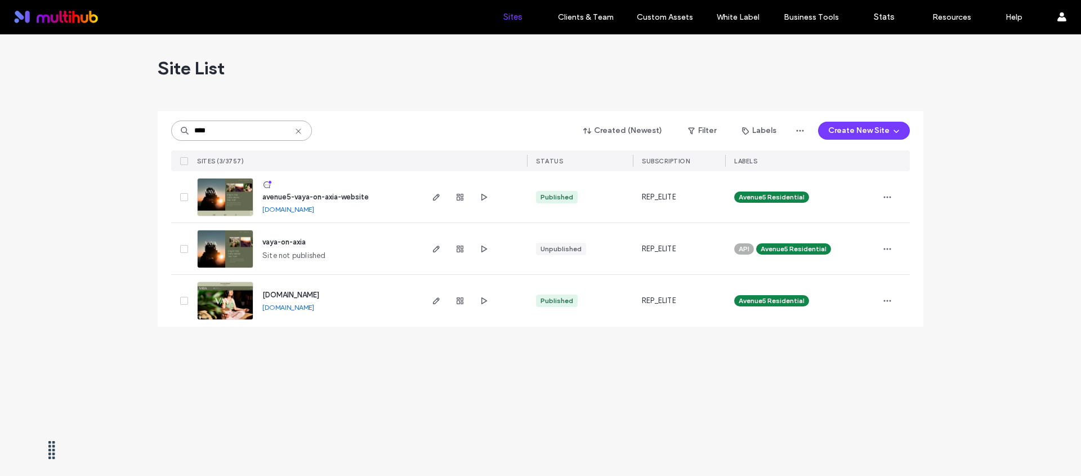
type input "****"
click at [298, 129] on icon at bounding box center [298, 131] width 9 height 9
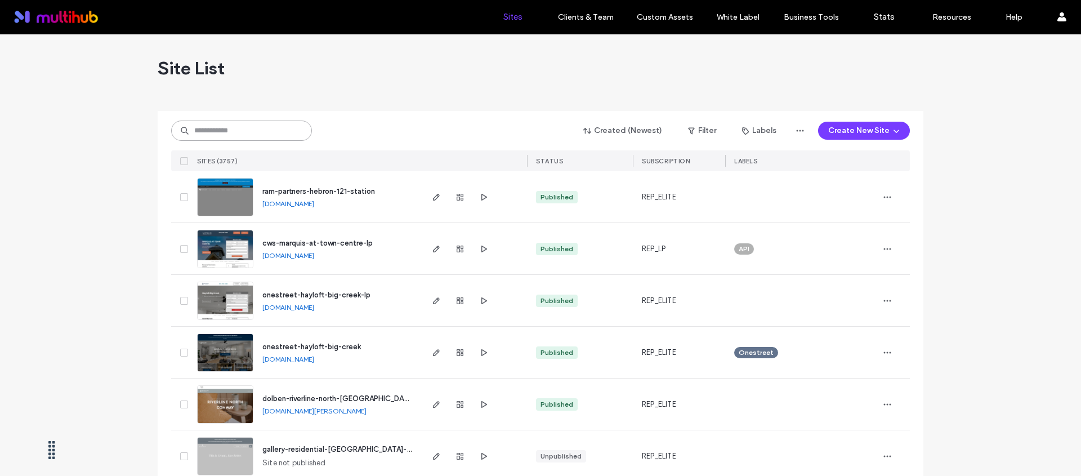
click at [254, 131] on input at bounding box center [241, 130] width 141 height 20
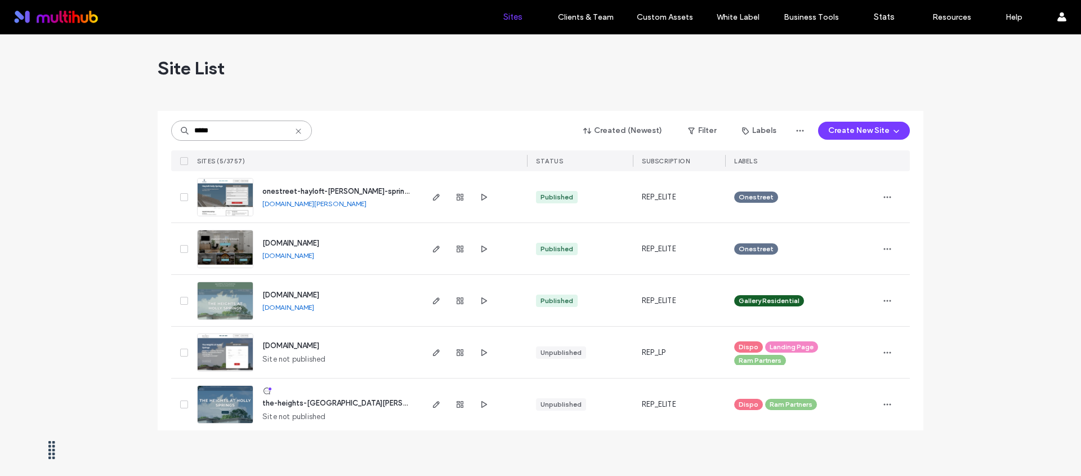
type input "*****"
click at [299, 131] on icon at bounding box center [298, 131] width 9 height 9
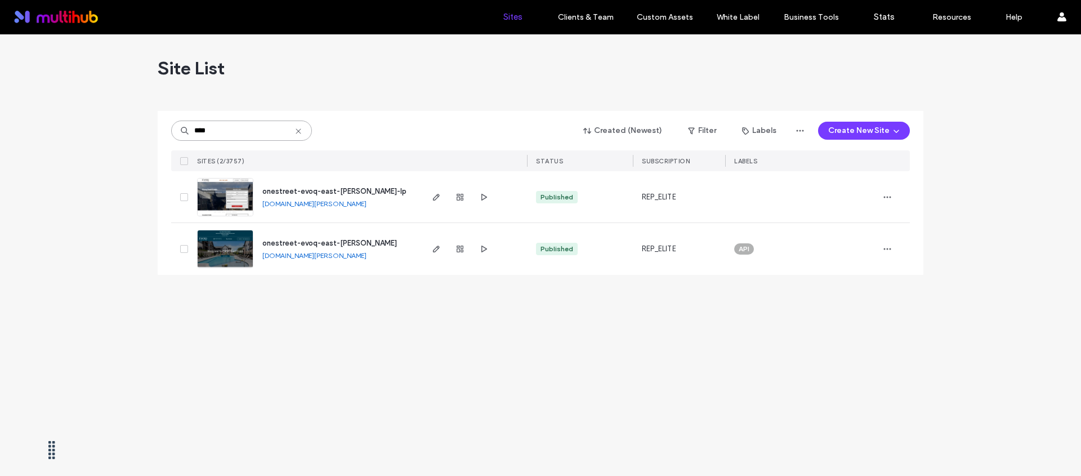
type input "****"
click at [298, 132] on icon at bounding box center [298, 131] width 9 height 9
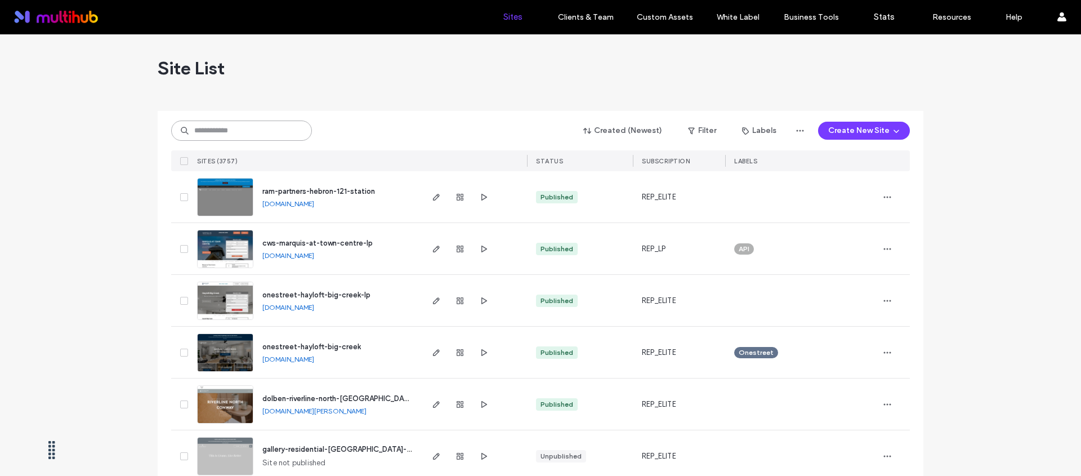
click at [260, 126] on input at bounding box center [241, 130] width 141 height 20
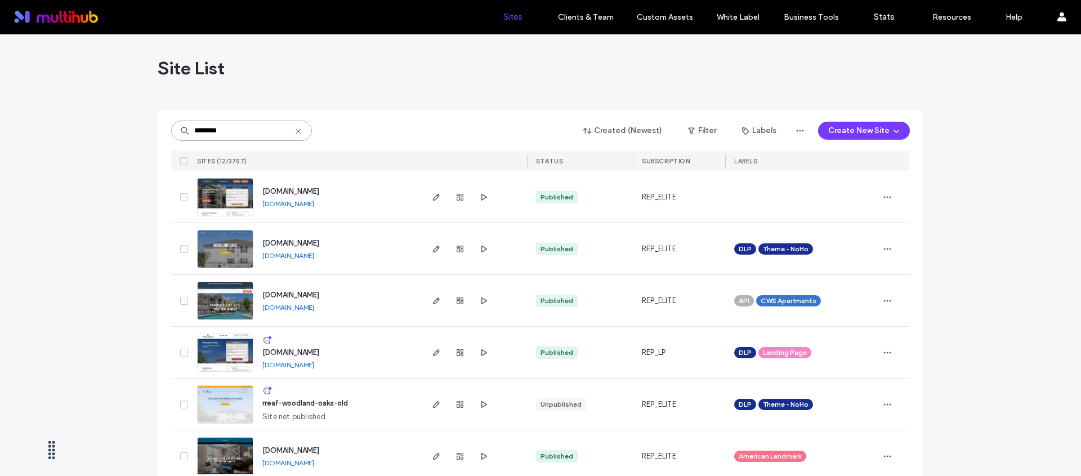
click at [293, 126] on input "********" at bounding box center [241, 130] width 141 height 20
type input "********"
click at [294, 129] on icon at bounding box center [298, 131] width 9 height 9
